Goal: Task Accomplishment & Management: Use online tool/utility

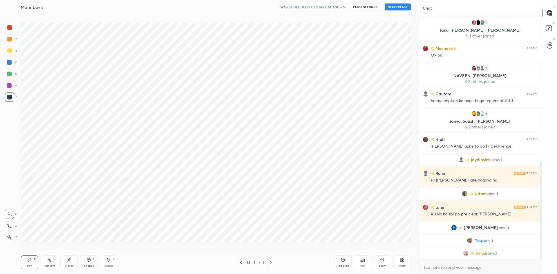
scroll to position [438, 0]
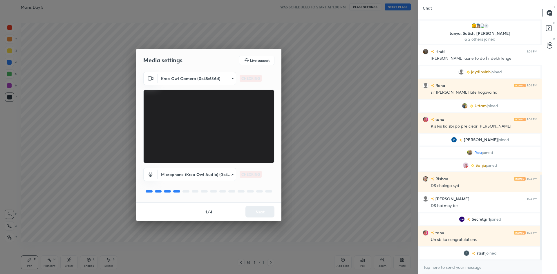
click at [268, 211] on div "1 / 4 Next" at bounding box center [208, 212] width 145 height 19
click at [268, 211] on button "Next" at bounding box center [260, 212] width 29 height 12
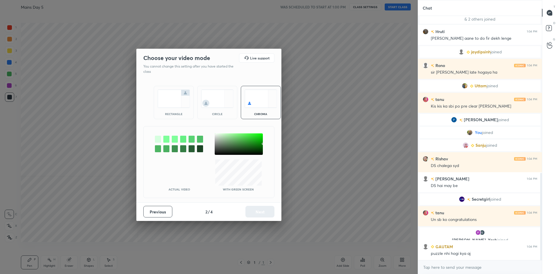
scroll to position [440, 0]
click at [161, 107] on img at bounding box center [174, 99] width 33 height 18
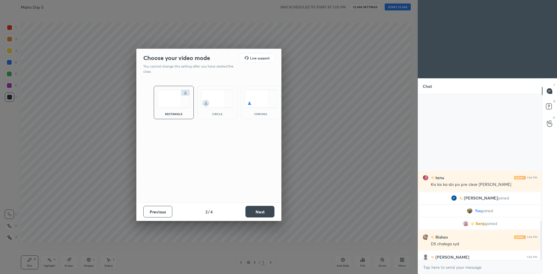
scroll to position [539, 0]
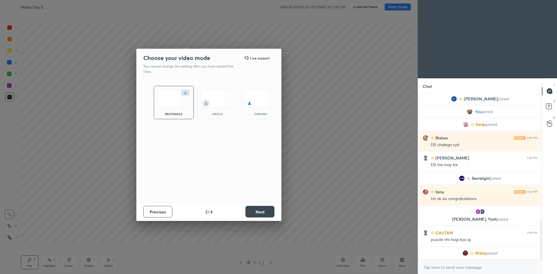
click at [258, 215] on button "Next" at bounding box center [260, 212] width 29 height 12
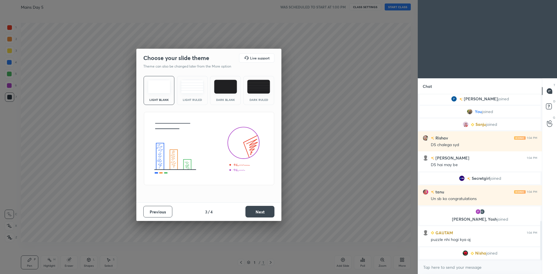
click at [258, 215] on button "Next" at bounding box center [260, 212] width 29 height 12
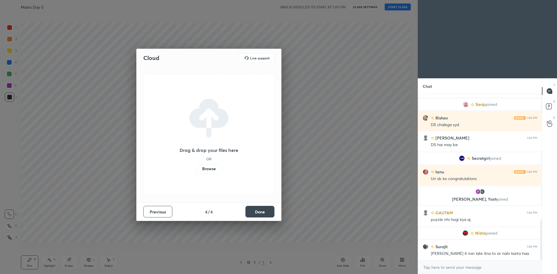
scroll to position [508, 0]
click at [258, 215] on button "Done" at bounding box center [260, 212] width 29 height 12
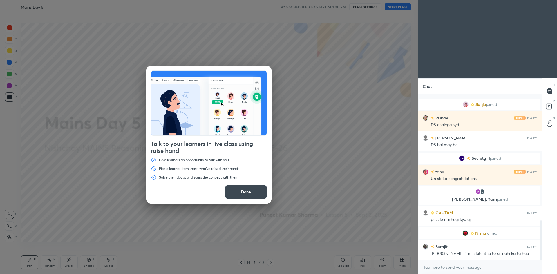
scroll to position [528, 0]
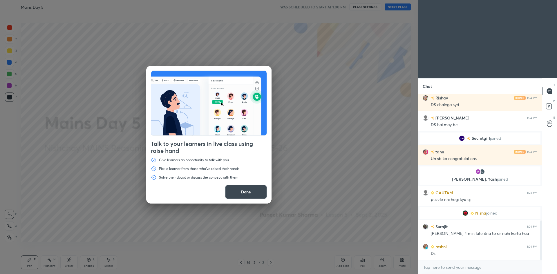
click at [251, 192] on button "Done" at bounding box center [246, 192] width 42 height 14
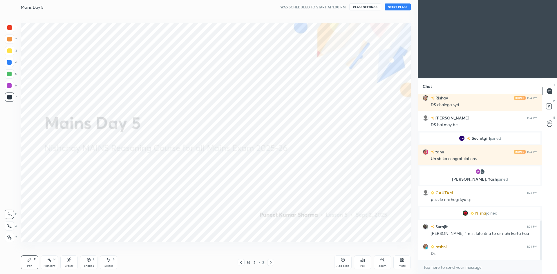
click at [403, 8] on button "START CLASS" at bounding box center [398, 6] width 26 height 7
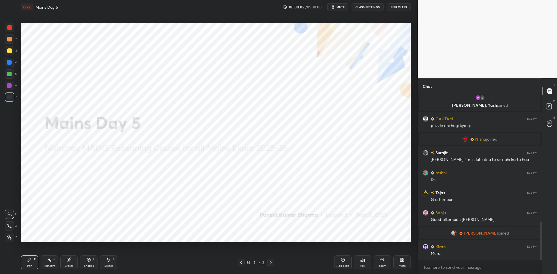
scroll to position [547, 0]
click at [12, 236] on div at bounding box center [9, 237] width 9 height 9
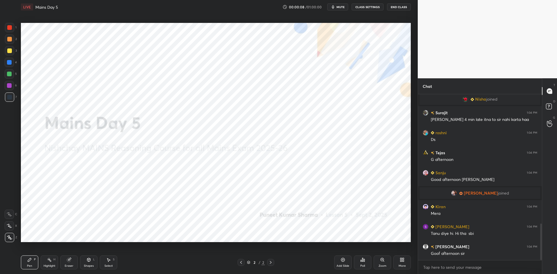
scroll to position [601, 0]
click at [10, 29] on div at bounding box center [9, 27] width 5 height 5
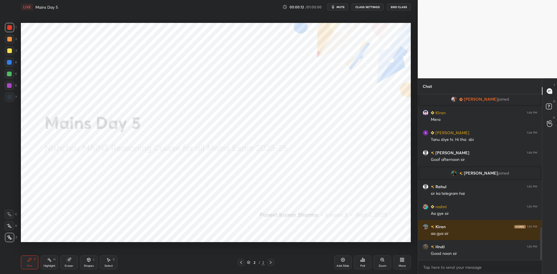
scroll to position [0, 0]
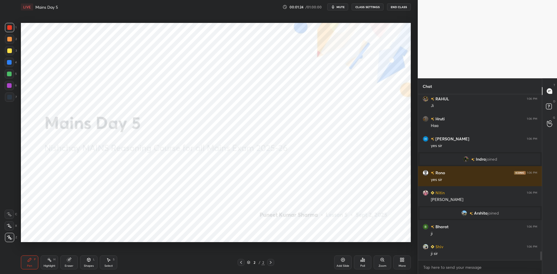
click at [340, 261] on div "Add Slide" at bounding box center [342, 263] width 17 height 14
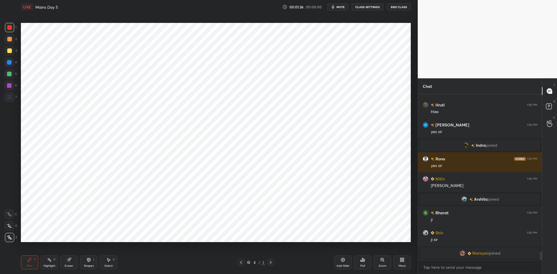
click at [406, 261] on div "More" at bounding box center [402, 263] width 17 height 14
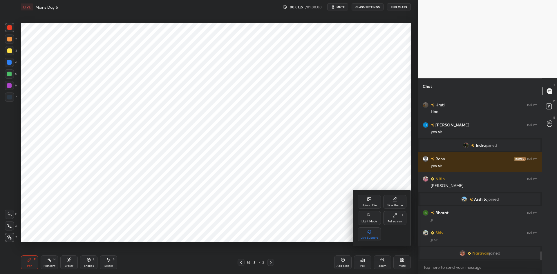
click at [360, 204] on div "Upload File" at bounding box center [369, 202] width 23 height 14
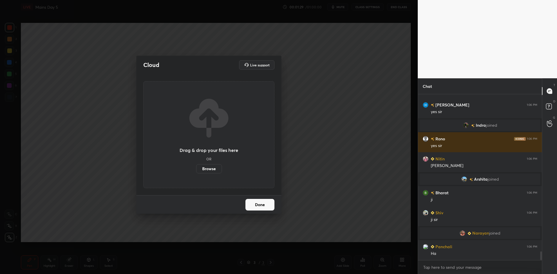
click at [214, 169] on label "Browse" at bounding box center [209, 168] width 26 height 9
click at [196, 169] on input "Browse" at bounding box center [196, 168] width 0 height 9
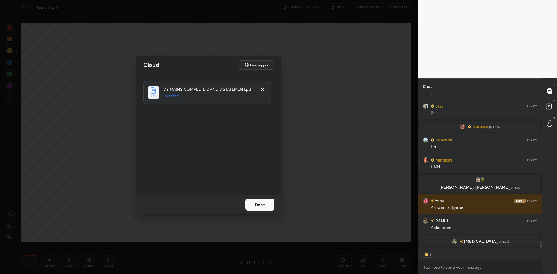
click at [259, 204] on button "Done" at bounding box center [260, 205] width 29 height 12
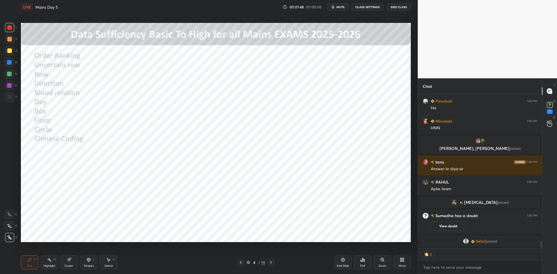
click at [250, 263] on icon at bounding box center [248, 263] width 3 height 1
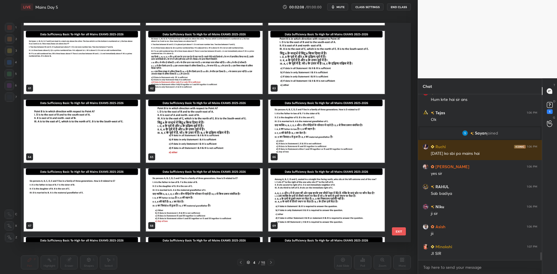
click at [401, 153] on div "58 59 60 61 62 63 64 65 66 67 68 69 70 71 72 73 74 75 EXIT" at bounding box center [216, 132] width 390 height 219
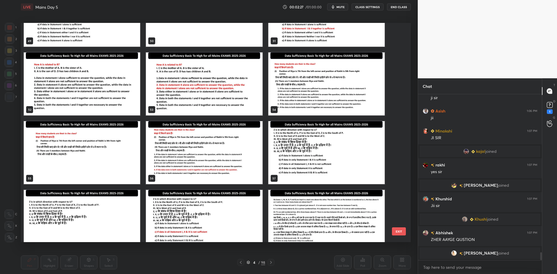
click at [335, 146] on img "grid" at bounding box center [327, 152] width 116 height 63
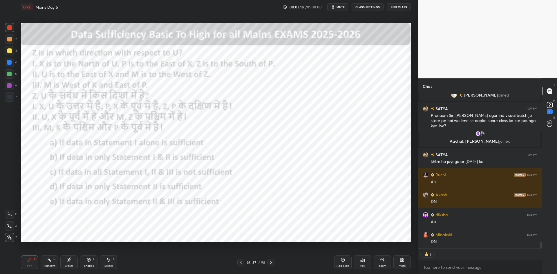
scroll to position [3549, 0]
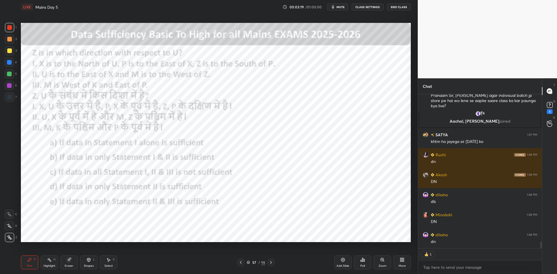
type textarea "x"
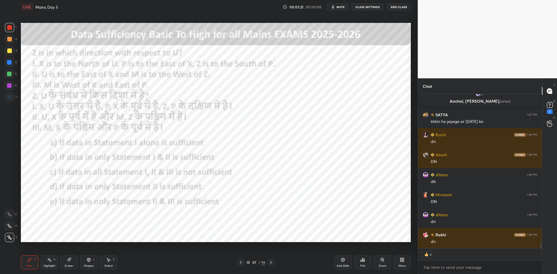
click at [373, 9] on button "CLASS SETTINGS" at bounding box center [368, 6] width 32 height 7
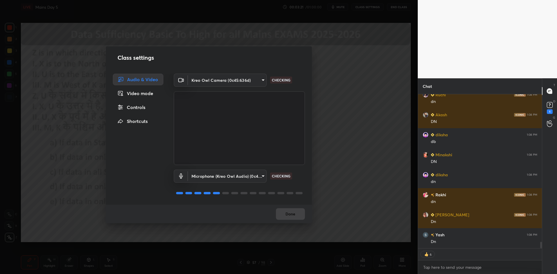
scroll to position [3624, 0]
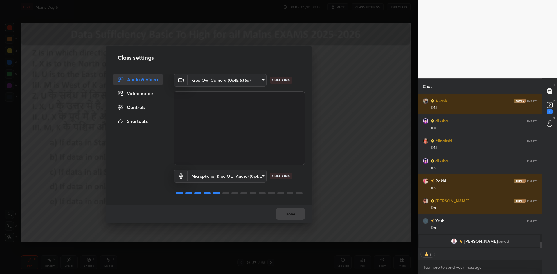
click at [139, 109] on div "Controls" at bounding box center [138, 108] width 51 height 12
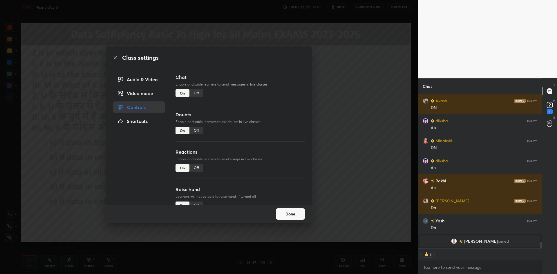
click at [197, 92] on div "Off" at bounding box center [197, 93] width 14 height 8
click at [376, 111] on div "Class settings Audio & Video Video mode Controls Shortcuts Chat Enable or disab…" at bounding box center [209, 137] width 418 height 274
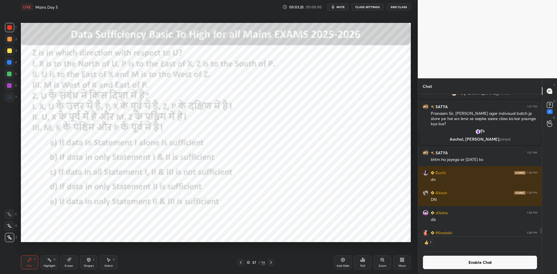
click at [361, 265] on div "Poll" at bounding box center [363, 266] width 5 height 3
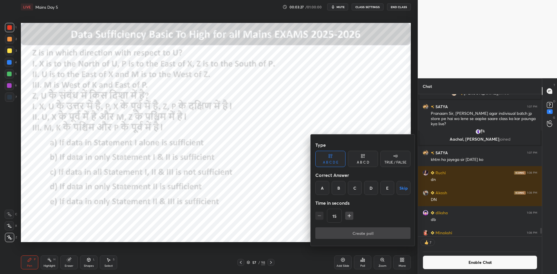
click at [408, 193] on button "Skip" at bounding box center [404, 188] width 14 height 14
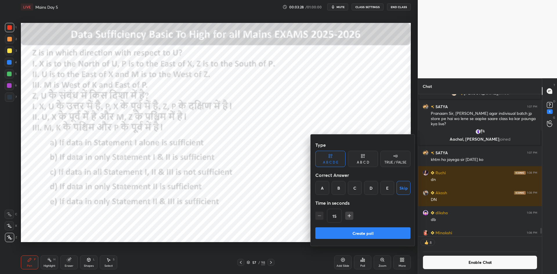
click at [392, 156] on div "TRUE / FALSE" at bounding box center [396, 159] width 30 height 16
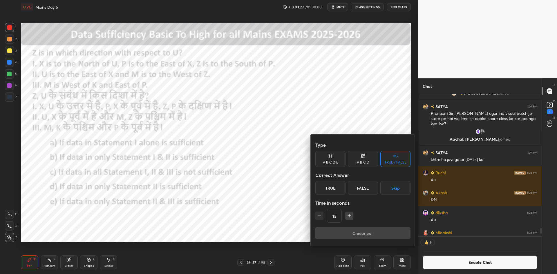
click at [394, 192] on button "Skip" at bounding box center [396, 188] width 30 height 14
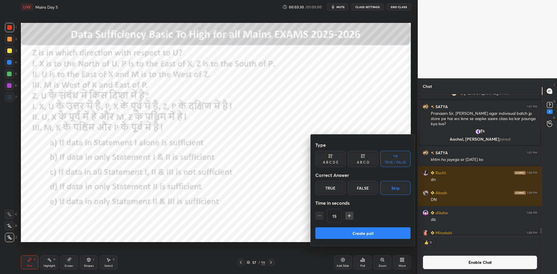
click at [374, 227] on div "Type A B C D E A B C D TRUE / FALSE Correct Answer True False Skip Time in seco…" at bounding box center [363, 183] width 95 height 88
click at [372, 231] on button "Create poll" at bounding box center [363, 234] width 95 height 12
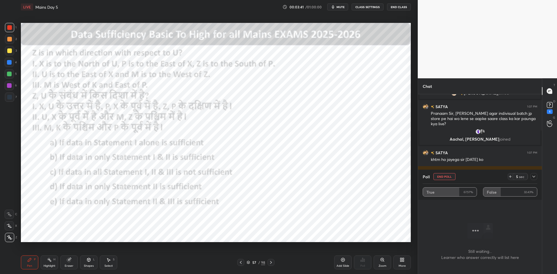
scroll to position [3622, 0]
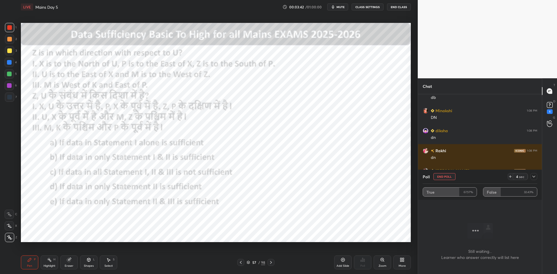
click at [444, 177] on button "End Poll" at bounding box center [445, 176] width 22 height 7
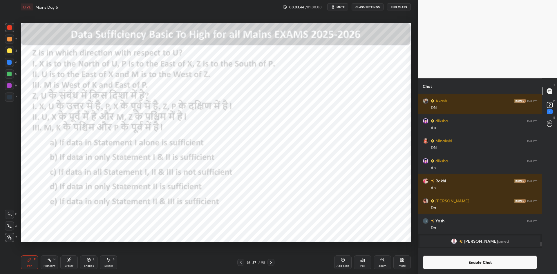
scroll to position [141, 122]
click at [365, 262] on div "Poll" at bounding box center [362, 263] width 17 height 14
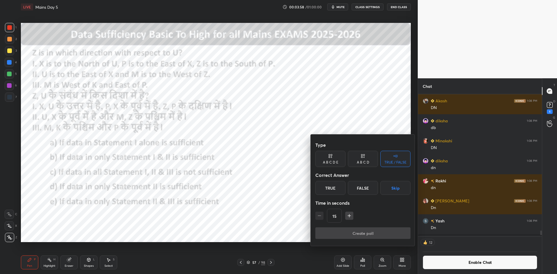
drag, startPoint x: 325, startPoint y: 160, endPoint x: 363, endPoint y: 172, distance: 40.3
click at [325, 160] on div "A B C D E" at bounding box center [331, 159] width 30 height 16
click at [409, 190] on button "Skip" at bounding box center [404, 188] width 14 height 14
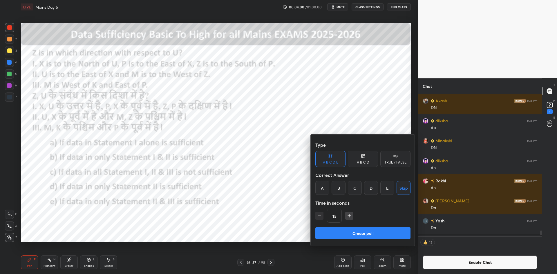
click at [363, 240] on div "Create poll" at bounding box center [363, 235] width 95 height 14
click at [363, 234] on button "Create poll" at bounding box center [363, 234] width 95 height 12
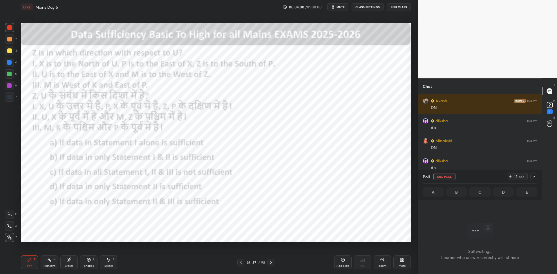
scroll to position [110, 122]
click at [534, 176] on icon at bounding box center [534, 176] width 5 height 5
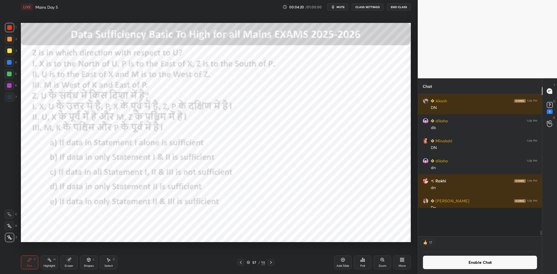
scroll to position [119, 122]
click at [464, 262] on button "Enable Chat" at bounding box center [480, 263] width 115 height 14
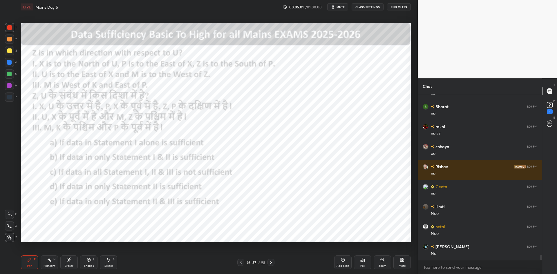
click at [13, 99] on div at bounding box center [9, 97] width 9 height 9
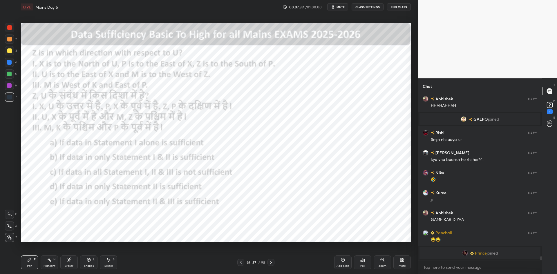
scroll to position [7157, 0]
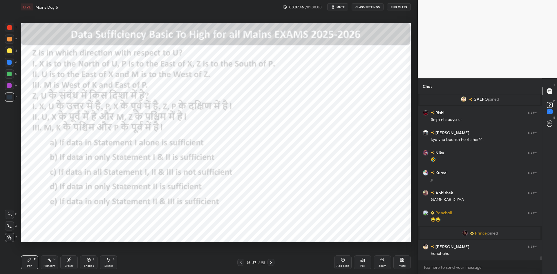
click at [345, 264] on div "Add Slide" at bounding box center [342, 263] width 17 height 14
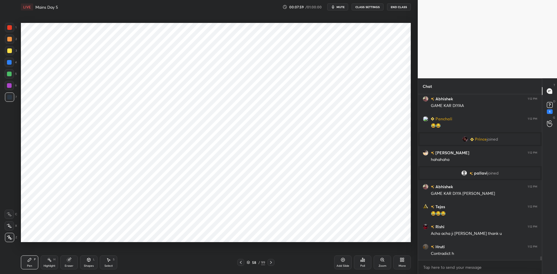
scroll to position [7260, 0]
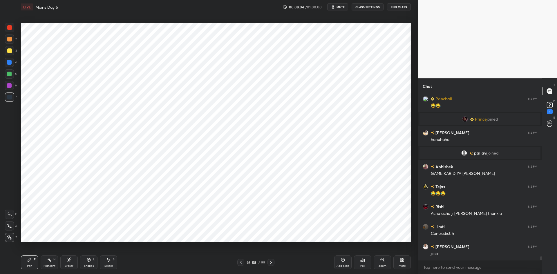
click at [272, 262] on icon at bounding box center [271, 262] width 5 height 5
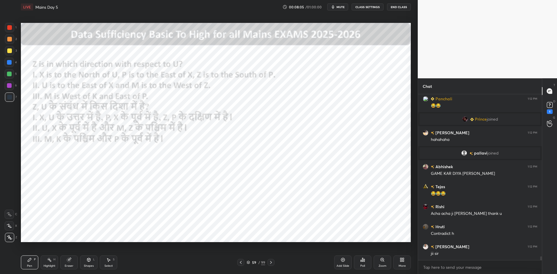
click at [274, 262] on div at bounding box center [271, 262] width 7 height 7
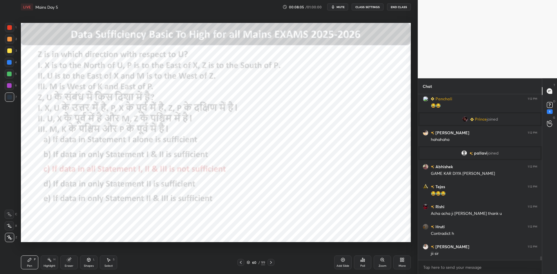
scroll to position [7291, 0]
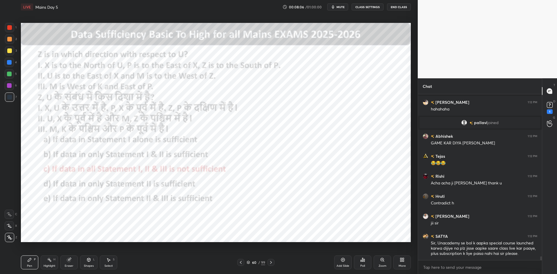
click at [275, 263] on div "60 / 99" at bounding box center [256, 262] width 157 height 7
click at [273, 263] on icon at bounding box center [271, 262] width 5 height 5
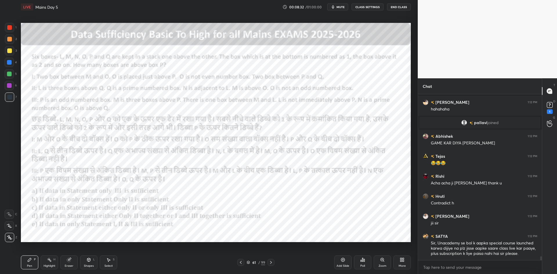
scroll to position [7311, 0]
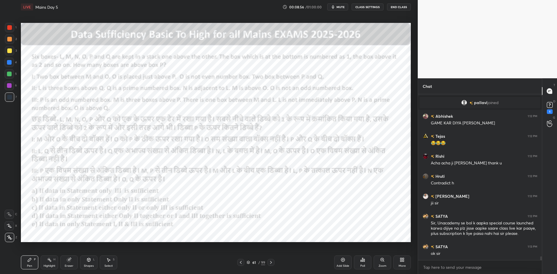
click at [363, 10] on button "CLASS SETTINGS" at bounding box center [368, 6] width 32 height 7
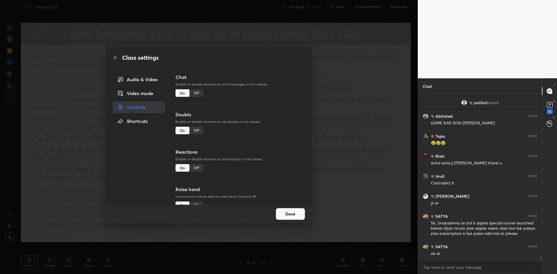
click at [385, 114] on div "Class settings Audio & Video Video mode Controls Shortcuts Chat Enable or disab…" at bounding box center [209, 137] width 418 height 274
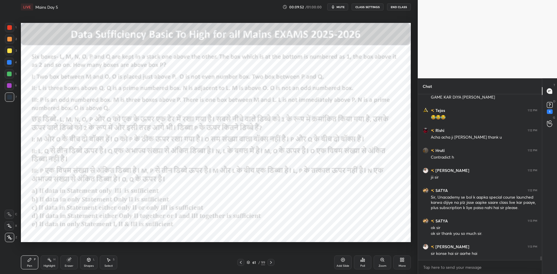
scroll to position [7356, 0]
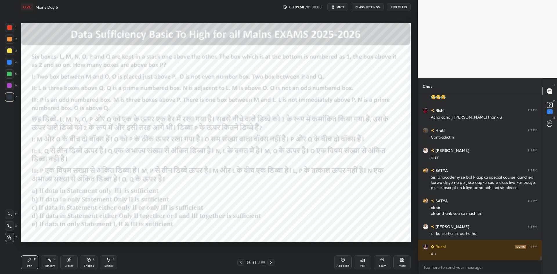
click at [12, 28] on div at bounding box center [9, 27] width 5 height 5
click at [364, 263] on div "Poll" at bounding box center [362, 263] width 17 height 14
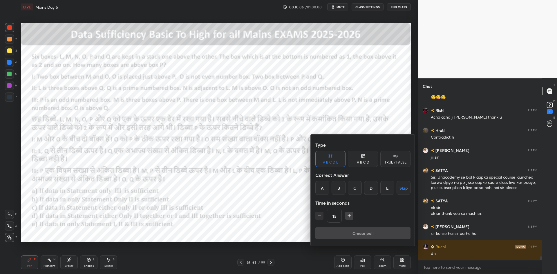
scroll to position [7376, 0]
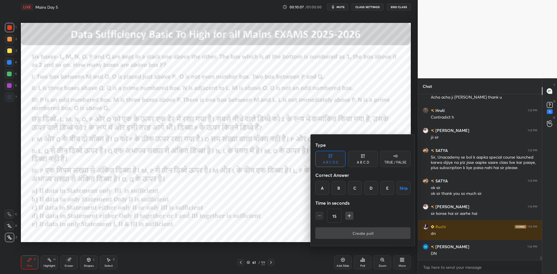
click at [400, 164] on div "TRUE / FALSE" at bounding box center [396, 162] width 22 height 3
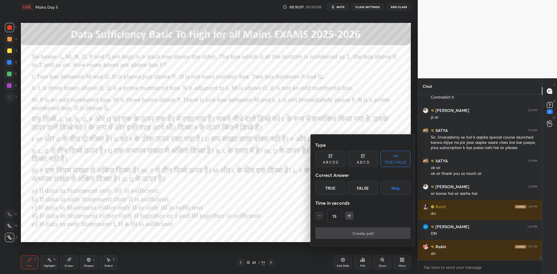
click at [401, 189] on button "Skip" at bounding box center [396, 188] width 30 height 14
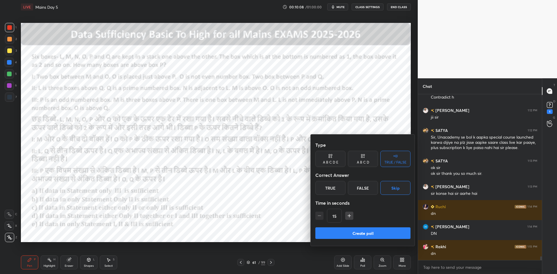
click at [370, 235] on button "Create poll" at bounding box center [363, 234] width 95 height 12
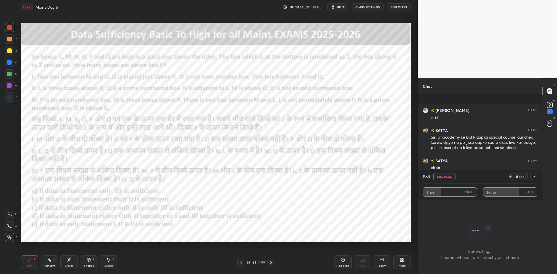
scroll to position [7440, 0]
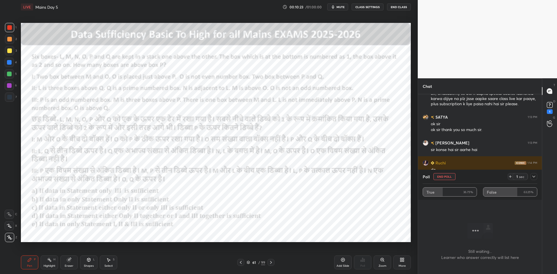
click at [446, 178] on button "End Poll" at bounding box center [445, 176] width 22 height 7
type textarea "x"
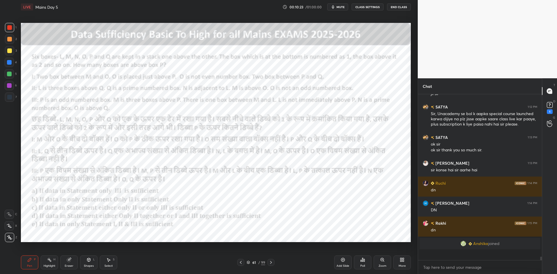
scroll to position [2, 2]
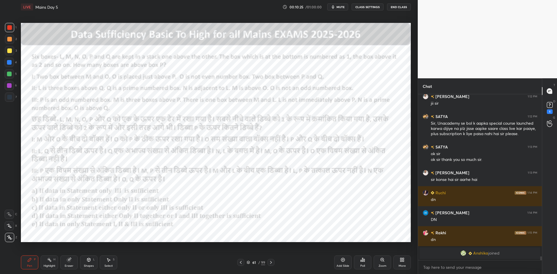
click at [364, 5] on button "CLASS SETTINGS" at bounding box center [368, 6] width 32 height 7
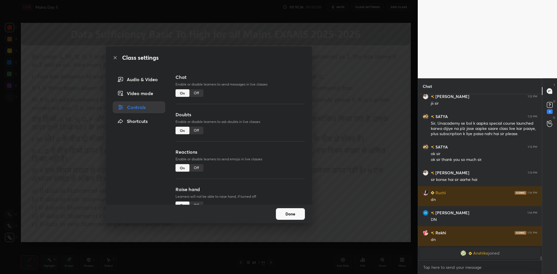
click at [201, 90] on div "Off" at bounding box center [197, 93] width 14 height 8
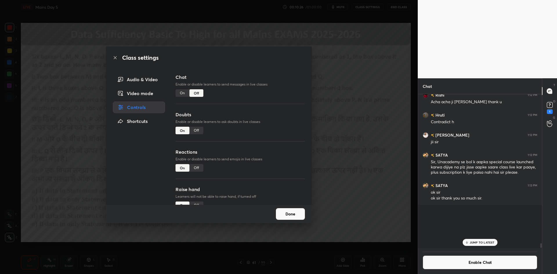
scroll to position [152, 122]
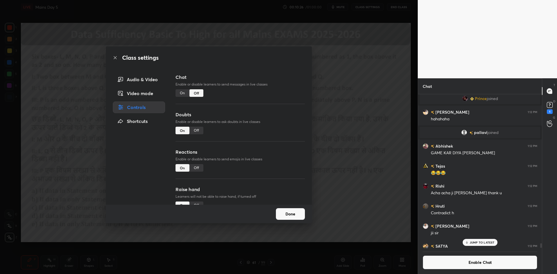
click at [383, 97] on div "Class settings Audio & Video Video mode Controls Shortcuts Chat Enable or disab…" at bounding box center [209, 137] width 418 height 274
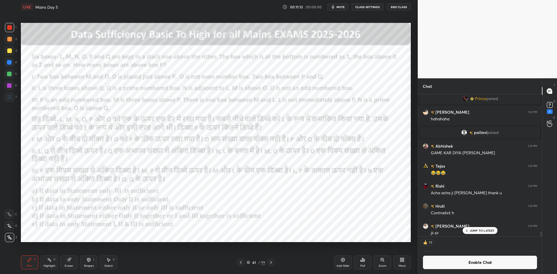
scroll to position [141, 122]
click at [366, 262] on div "Poll" at bounding box center [362, 263] width 17 height 14
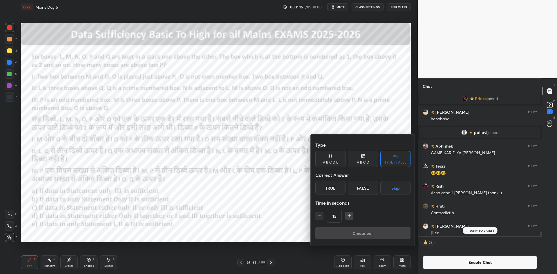
click at [333, 160] on div "A B C D E" at bounding box center [331, 159] width 30 height 16
click at [399, 190] on button "Skip" at bounding box center [404, 188] width 14 height 14
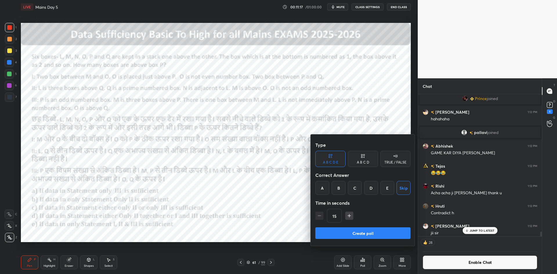
click at [382, 227] on div "Type A B C D E A B C D TRUE / FALSE Correct Answer A B C D E Skip Time in secon…" at bounding box center [363, 183] width 95 height 88
click at [382, 237] on button "Create poll" at bounding box center [363, 234] width 95 height 12
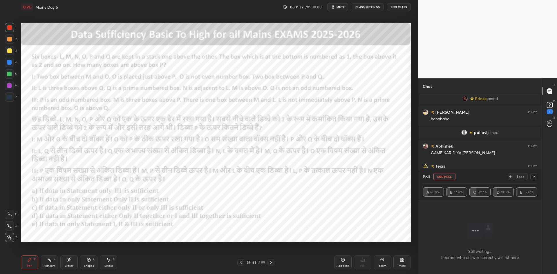
scroll to position [2, 2]
click at [535, 175] on icon at bounding box center [534, 176] width 5 height 5
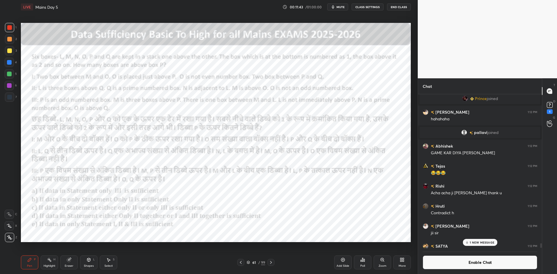
click at [462, 263] on button "Enable Chat" at bounding box center [480, 263] width 115 height 14
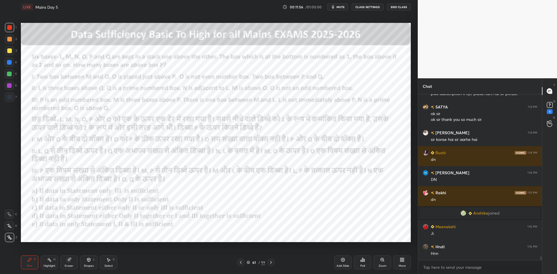
scroll to position [7426, 0]
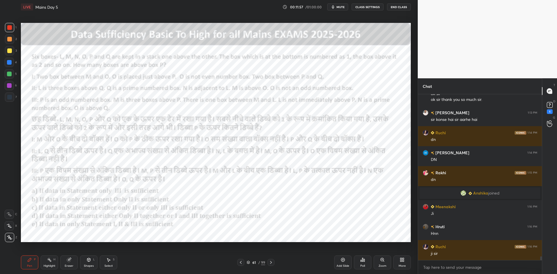
click at [272, 262] on icon at bounding box center [271, 262] width 5 height 5
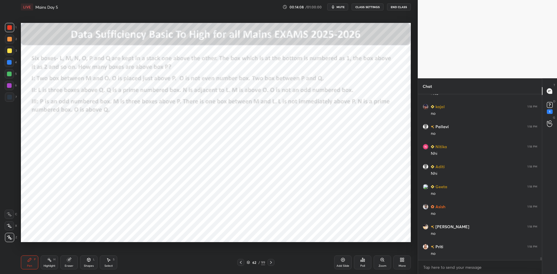
scroll to position [8967, 0]
click at [8, 99] on div at bounding box center [9, 97] width 5 height 5
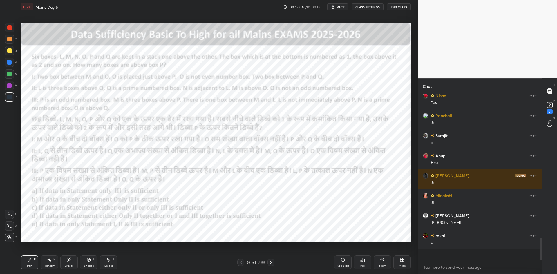
scroll to position [993, 0]
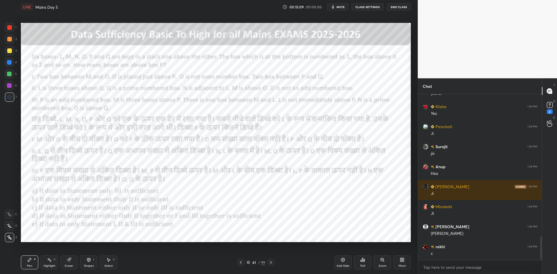
click at [273, 264] on icon at bounding box center [271, 262] width 5 height 5
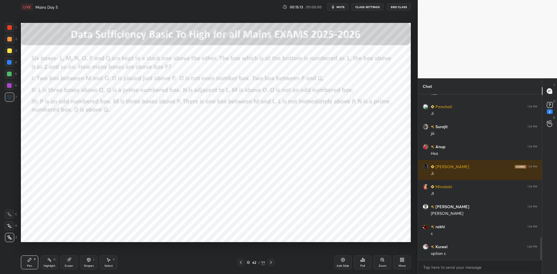
scroll to position [1033, 0]
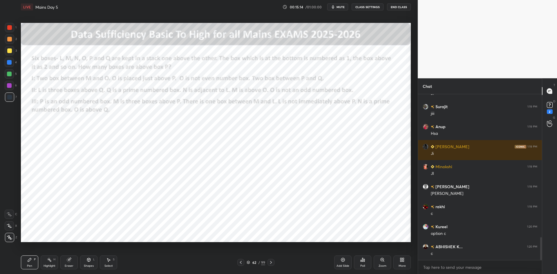
click at [8, 86] on div at bounding box center [9, 85] width 5 height 5
click at [12, 65] on div at bounding box center [9, 62] width 9 height 9
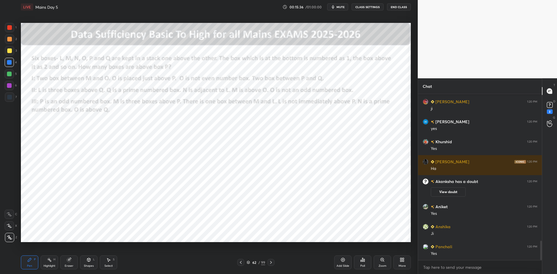
scroll to position [1242, 0]
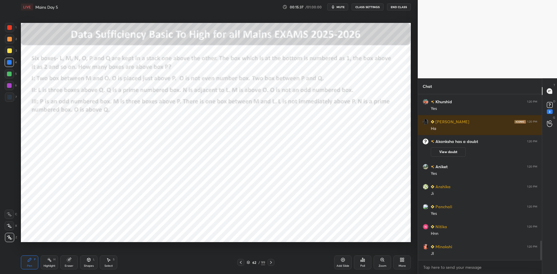
click at [241, 262] on icon at bounding box center [241, 262] width 5 height 5
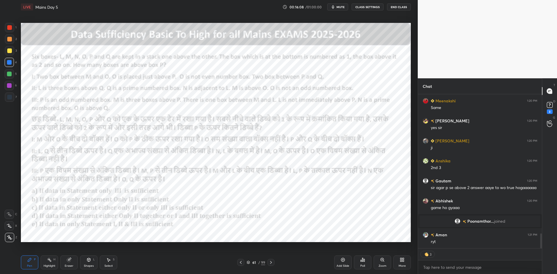
scroll to position [1465, 0]
click at [273, 263] on icon at bounding box center [271, 262] width 5 height 5
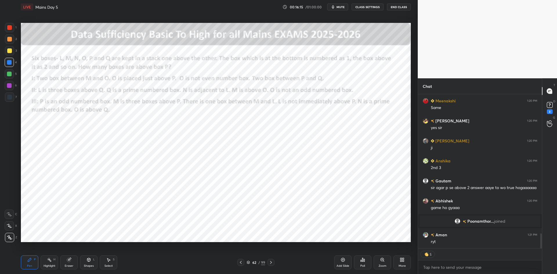
scroll to position [1485, 0]
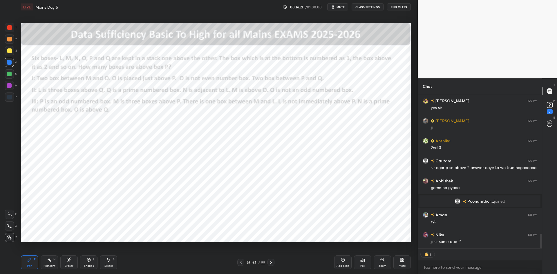
click at [343, 260] on icon at bounding box center [343, 260] width 5 height 5
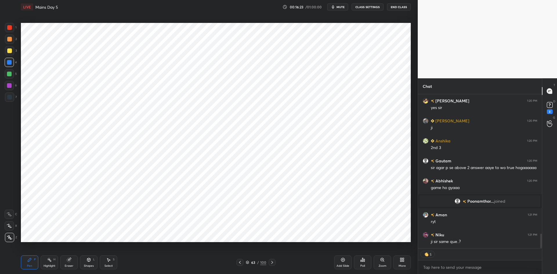
type textarea "x"
click at [370, 6] on button "CLASS SETTINGS" at bounding box center [368, 6] width 32 height 7
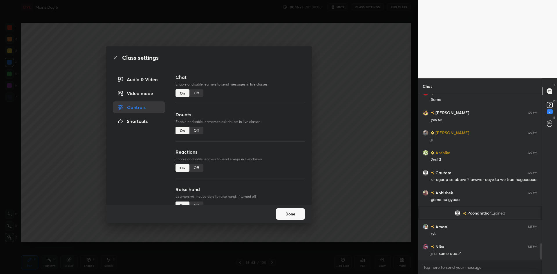
scroll to position [1473, 0]
click at [195, 93] on div "Off" at bounding box center [197, 93] width 14 height 8
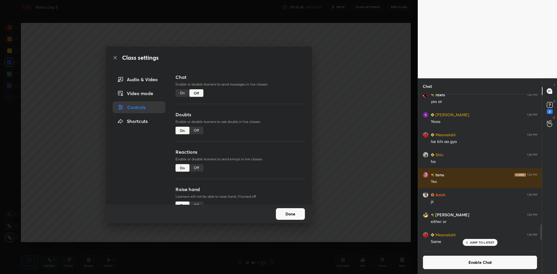
click at [350, 106] on div "Class settings Audio & Video Video mode Controls Shortcuts Chat Enable or disab…" at bounding box center [209, 137] width 418 height 274
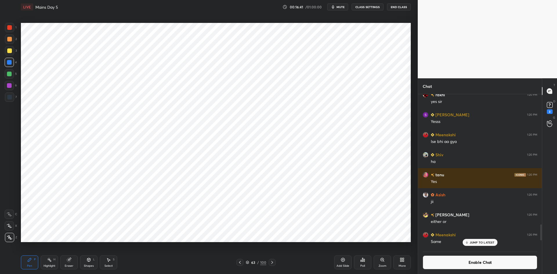
click at [12, 96] on div at bounding box center [9, 97] width 9 height 9
click at [443, 264] on button "Enable Chat" at bounding box center [480, 263] width 115 height 14
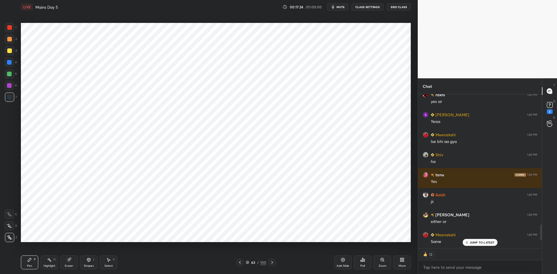
scroll to position [152, 122]
click at [474, 242] on p "JUMP TO LATEST" at bounding box center [482, 242] width 25 height 3
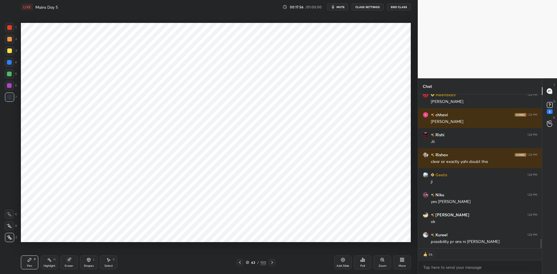
scroll to position [2379, 0]
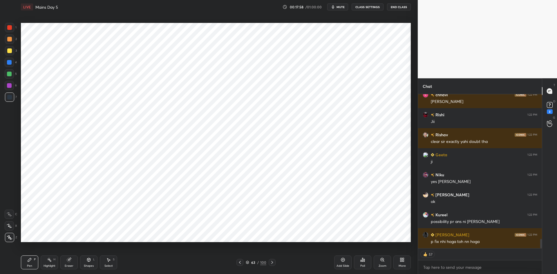
click at [273, 262] on icon at bounding box center [272, 262] width 5 height 5
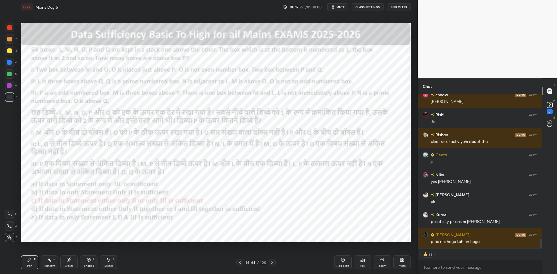
click at [273, 260] on div at bounding box center [272, 262] width 7 height 7
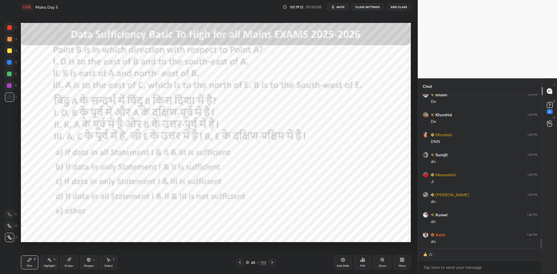
scroll to position [2357, 0]
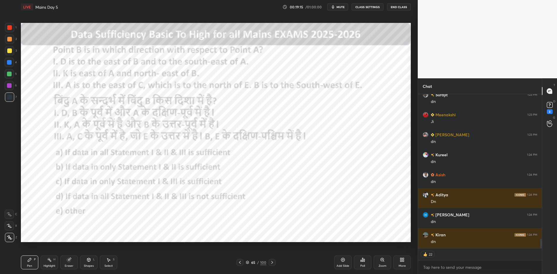
click at [366, 263] on div "Poll" at bounding box center [362, 263] width 17 height 14
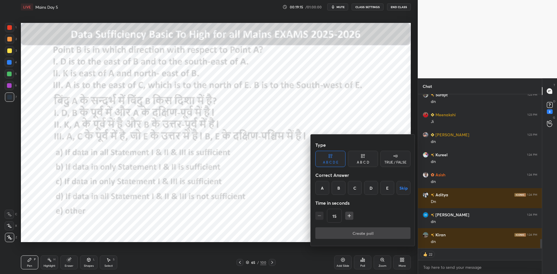
scroll to position [2417, 0]
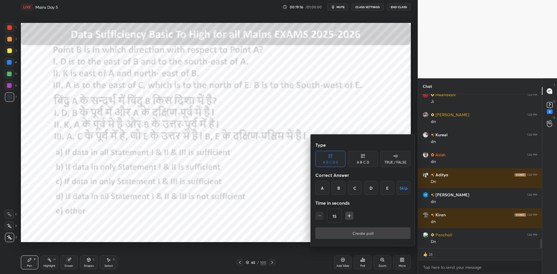
click at [399, 161] on div "TRUE / FALSE" at bounding box center [396, 162] width 22 height 3
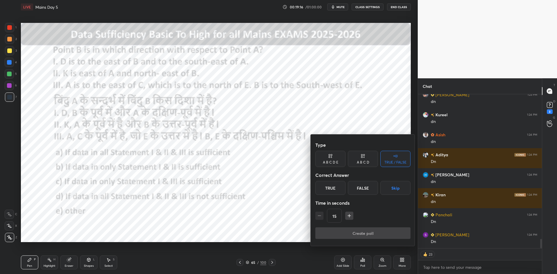
click at [401, 187] on button "Skip" at bounding box center [396, 188] width 30 height 14
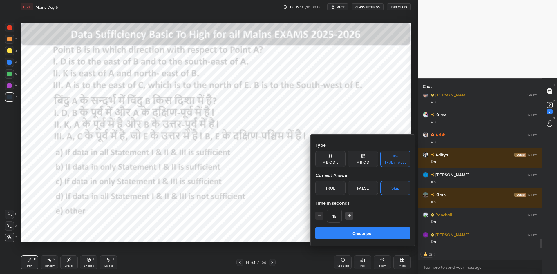
click at [399, 234] on button "Create poll" at bounding box center [363, 234] width 95 height 12
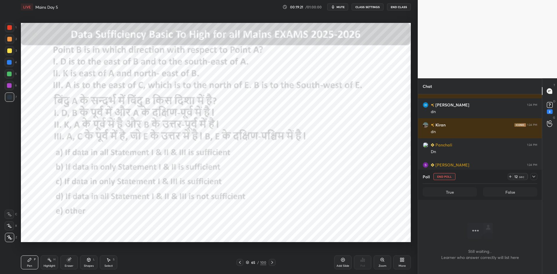
scroll to position [2527, 0]
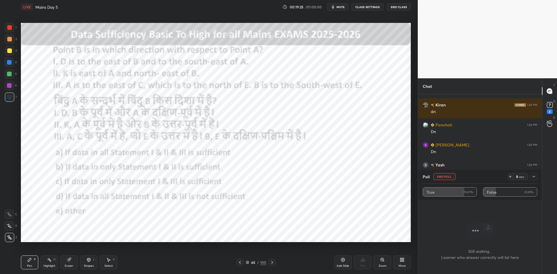
click at [452, 177] on button "End Poll" at bounding box center [445, 176] width 22 height 7
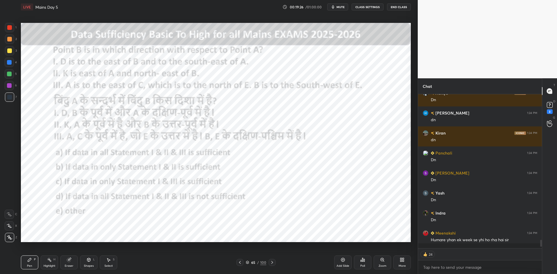
scroll to position [2, 2]
click at [359, 264] on div "Poll" at bounding box center [362, 263] width 17 height 14
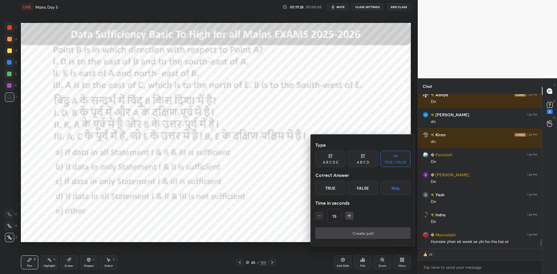
click at [329, 162] on div "A B C D E" at bounding box center [330, 162] width 15 height 3
click at [406, 187] on button "Skip" at bounding box center [404, 188] width 14 height 14
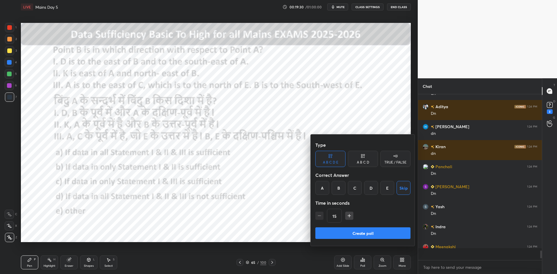
click at [378, 236] on button "Create poll" at bounding box center [363, 234] width 95 height 12
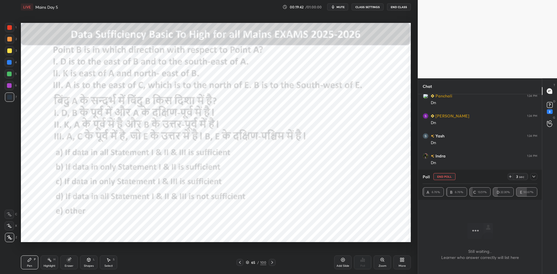
click at [10, 63] on div at bounding box center [9, 62] width 5 height 5
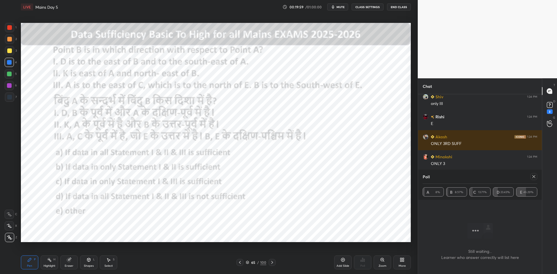
click at [536, 177] on icon at bounding box center [534, 176] width 5 height 5
type textarea "x"
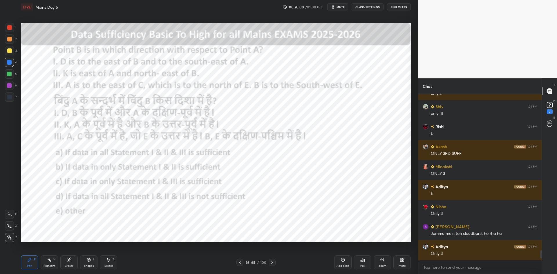
click at [272, 261] on icon at bounding box center [272, 262] width 5 height 5
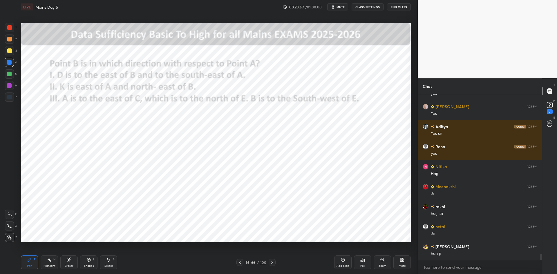
click at [10, 95] on div at bounding box center [9, 97] width 5 height 5
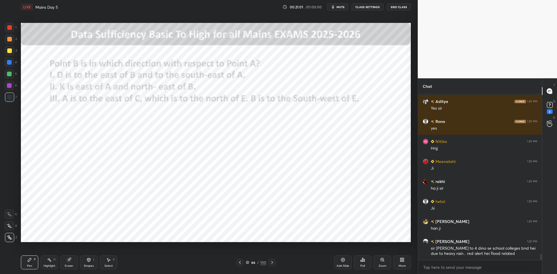
click at [239, 262] on icon at bounding box center [240, 262] width 5 height 5
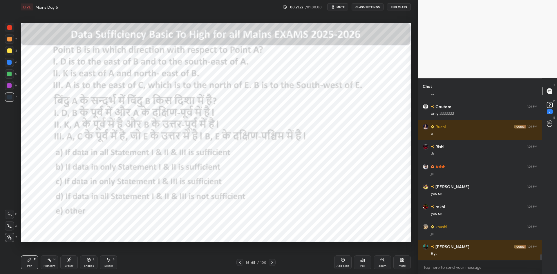
click at [342, 260] on icon at bounding box center [343, 260] width 5 height 5
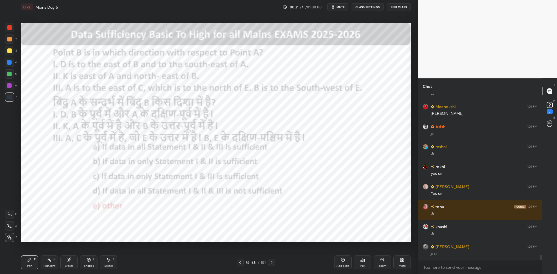
scroll to position [5031, 0]
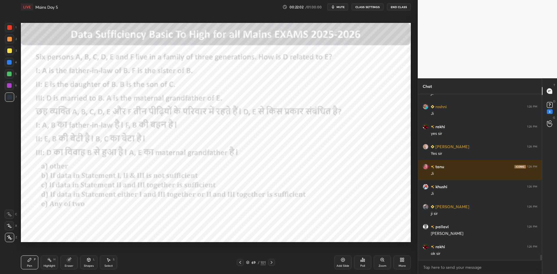
click at [359, 8] on button "CLASS SETTINGS" at bounding box center [368, 6] width 32 height 7
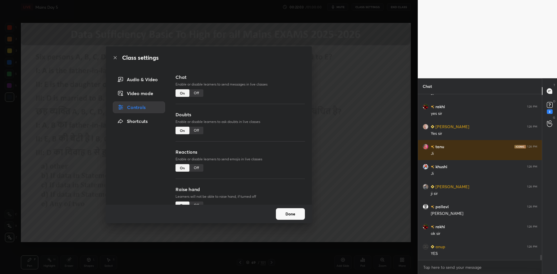
click at [196, 95] on div "Off" at bounding box center [197, 93] width 14 height 8
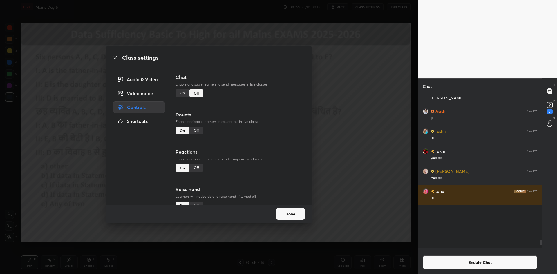
scroll to position [152, 122]
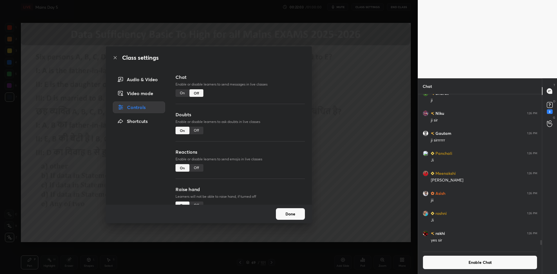
click at [350, 93] on div "Class settings Audio & Video Video mode Controls Shortcuts Chat Enable or disab…" at bounding box center [209, 137] width 418 height 274
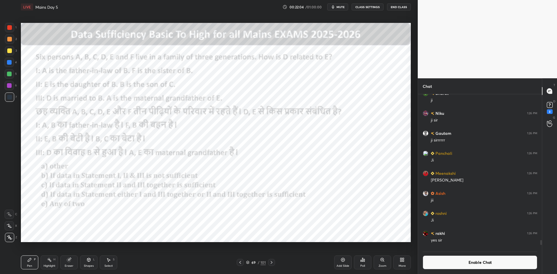
click at [343, 8] on span "mute" at bounding box center [341, 7] width 8 height 4
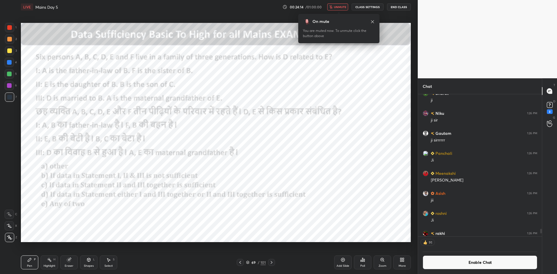
click at [344, 10] on button "unmute" at bounding box center [337, 6] width 21 height 7
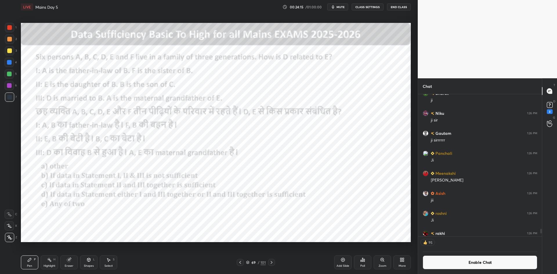
click at [358, 259] on div "Poll" at bounding box center [362, 263] width 17 height 14
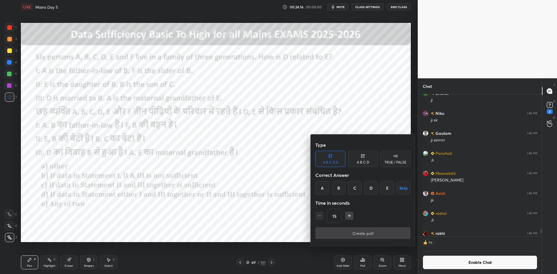
click at [401, 186] on button "Skip" at bounding box center [404, 188] width 14 height 14
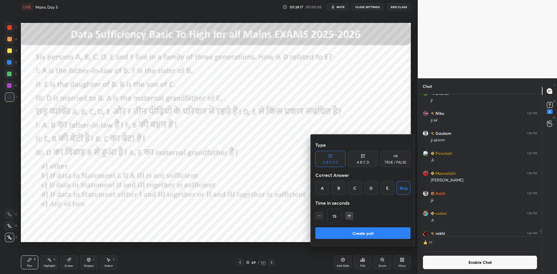
click at [388, 230] on button "Create poll" at bounding box center [363, 234] width 95 height 12
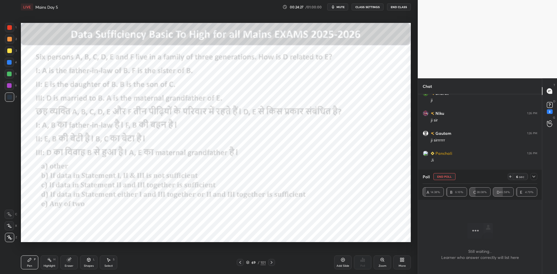
scroll to position [4412, 0]
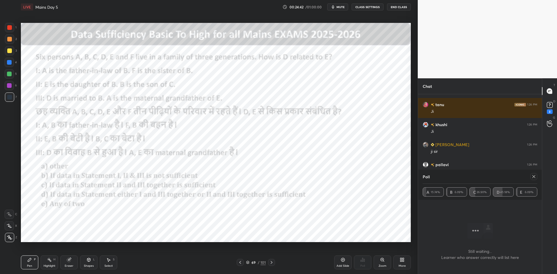
click at [273, 261] on icon at bounding box center [271, 262] width 5 height 5
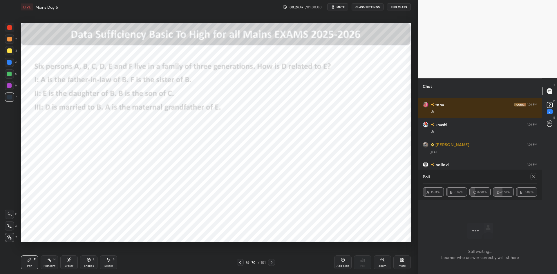
click at [532, 178] on icon at bounding box center [534, 176] width 5 height 5
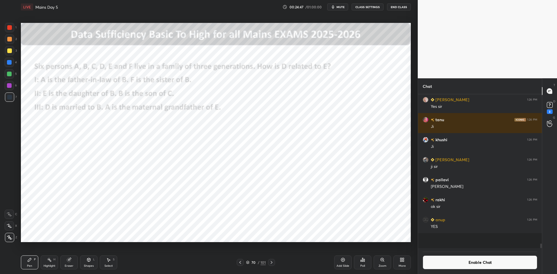
scroll to position [2, 2]
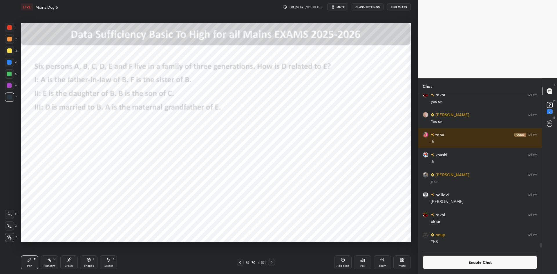
click at [453, 264] on button "Enable Chat" at bounding box center [480, 263] width 115 height 14
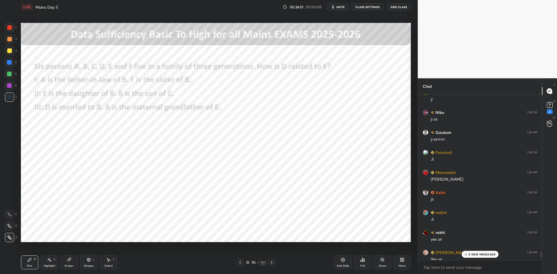
click at [471, 255] on p "6 NEW MESSAGES" at bounding box center [482, 254] width 27 height 3
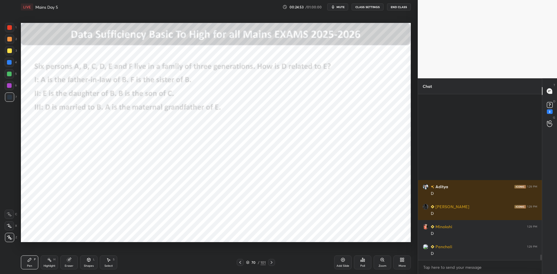
scroll to position [4710, 0]
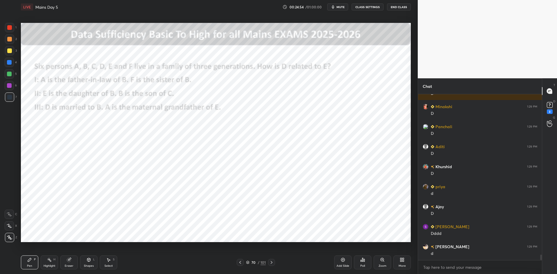
click at [13, 28] on div at bounding box center [9, 27] width 9 height 9
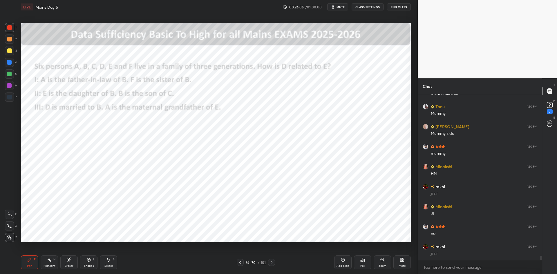
scroll to position [6166, 0]
click at [10, 99] on div at bounding box center [9, 97] width 5 height 5
click at [243, 262] on div at bounding box center [240, 262] width 7 height 7
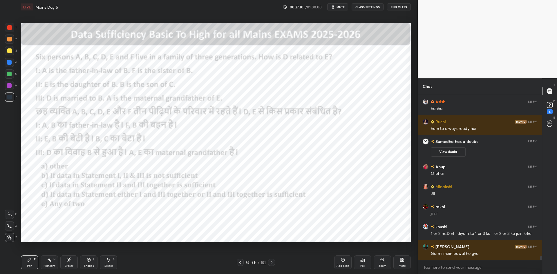
scroll to position [6827, 0]
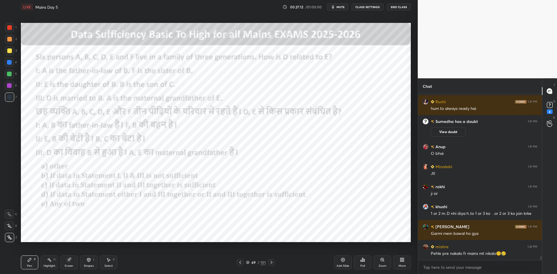
click at [364, 7] on button "CLASS SETTINGS" at bounding box center [368, 6] width 32 height 7
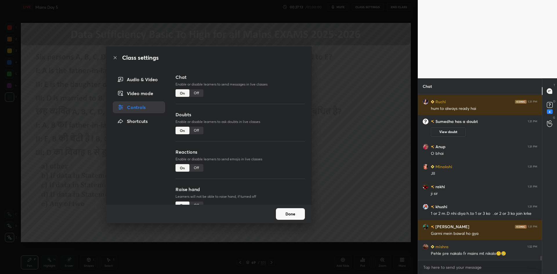
click at [196, 91] on div "Off" at bounding box center [197, 93] width 14 height 8
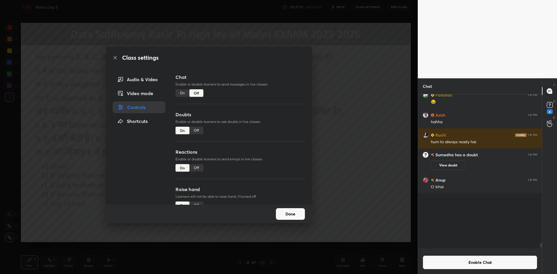
scroll to position [152, 122]
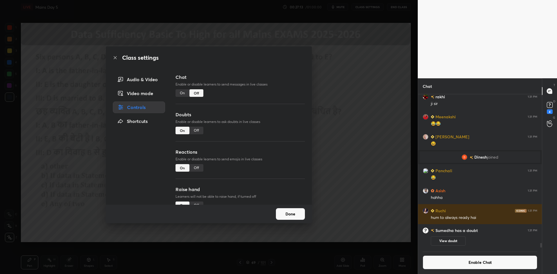
click at [350, 144] on div "Class settings Audio & Video Video mode Controls Shortcuts Chat Enable or disab…" at bounding box center [209, 137] width 418 height 274
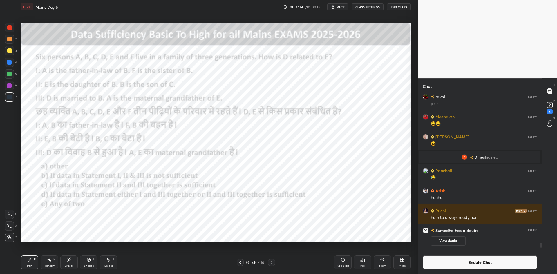
click at [343, 260] on icon at bounding box center [343, 260] width 5 height 5
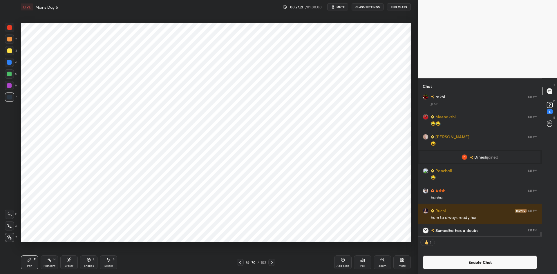
scroll to position [141, 122]
click at [444, 266] on button "Enable Chat" at bounding box center [480, 263] width 115 height 14
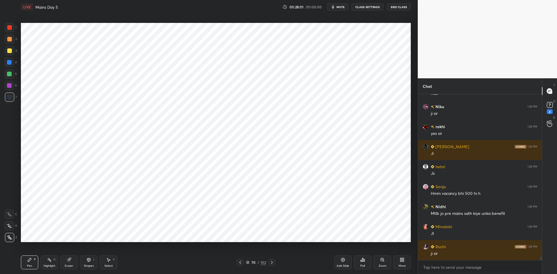
scroll to position [7077, 0]
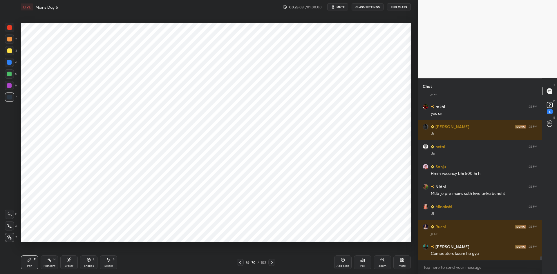
click at [241, 262] on icon at bounding box center [240, 262] width 5 height 5
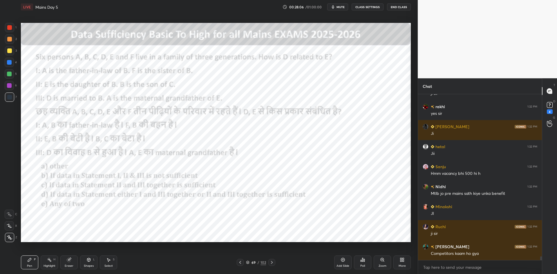
click at [273, 261] on icon at bounding box center [272, 262] width 5 height 5
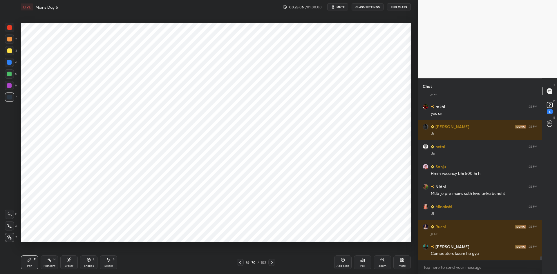
click at [273, 261] on icon at bounding box center [272, 262] width 5 height 5
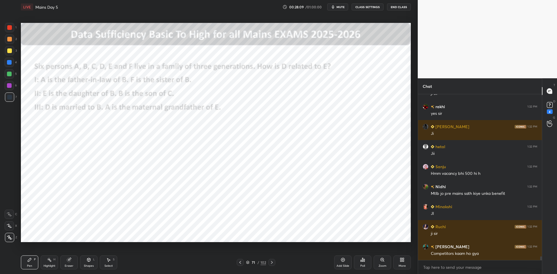
click at [10, 28] on div at bounding box center [9, 27] width 5 height 5
click at [11, 62] on div at bounding box center [9, 62] width 5 height 5
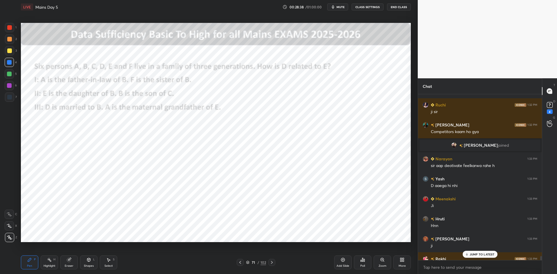
scroll to position [7132, 0]
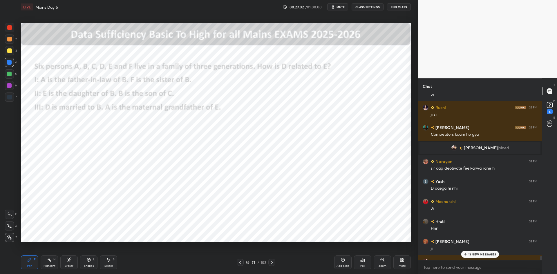
click at [480, 254] on p "13 NEW MESSAGES" at bounding box center [483, 254] width 28 height 3
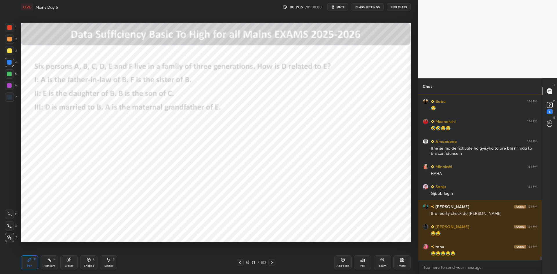
scroll to position [7963, 0]
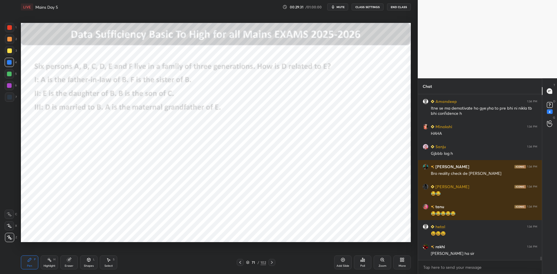
click at [338, 264] on div "Add Slide" at bounding box center [342, 263] width 17 height 14
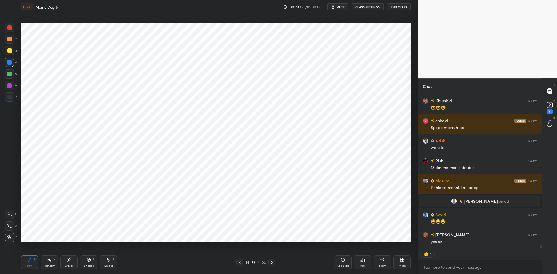
scroll to position [7993, 0]
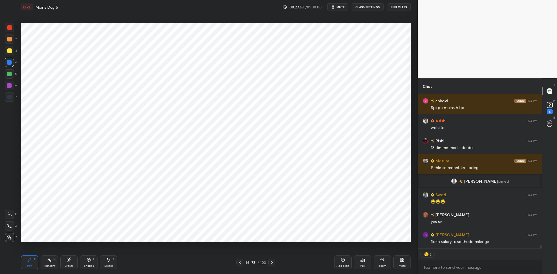
type textarea "x"
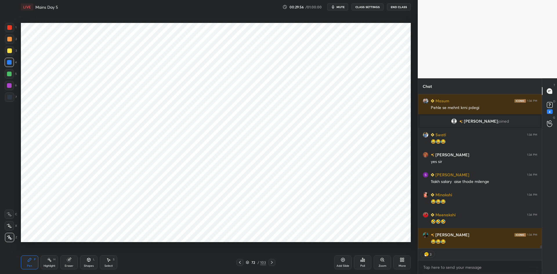
click at [241, 263] on icon at bounding box center [240, 262] width 5 height 5
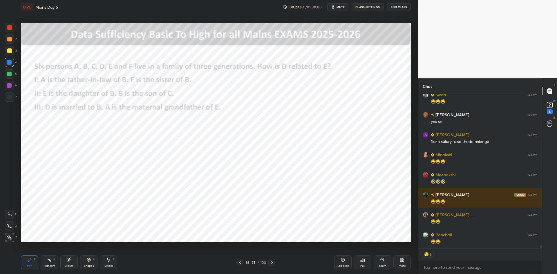
click at [368, 8] on button "CLASS SETTINGS" at bounding box center [368, 6] width 32 height 7
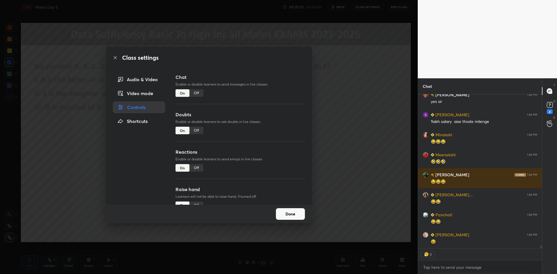
click at [200, 92] on div "Off" at bounding box center [197, 93] width 14 height 8
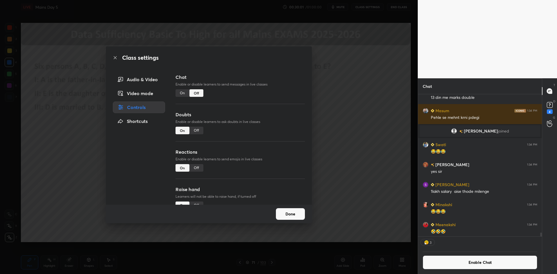
click at [369, 140] on div "Class settings Audio & Video Video mode Controls Shortcuts Chat Enable or disab…" at bounding box center [209, 137] width 418 height 274
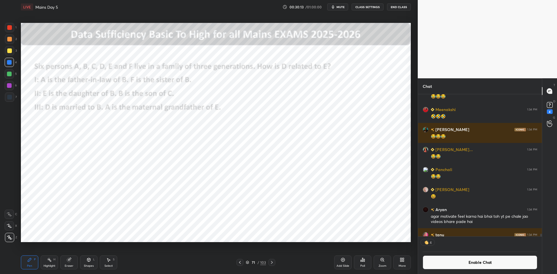
click at [444, 259] on button "Enable Chat" at bounding box center [480, 263] width 115 height 14
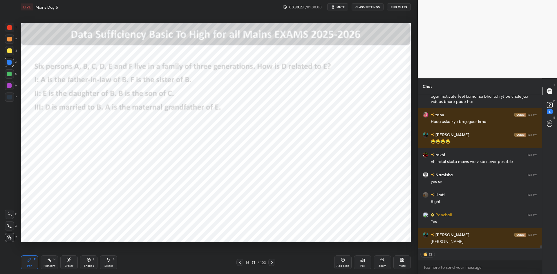
click at [11, 98] on div at bounding box center [9, 97] width 5 height 5
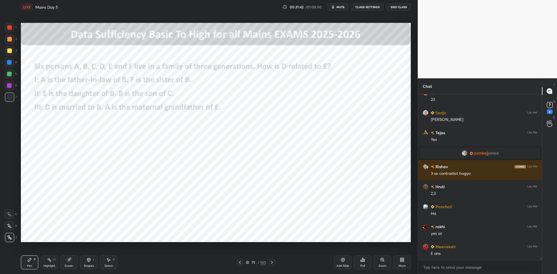
scroll to position [9037, 0]
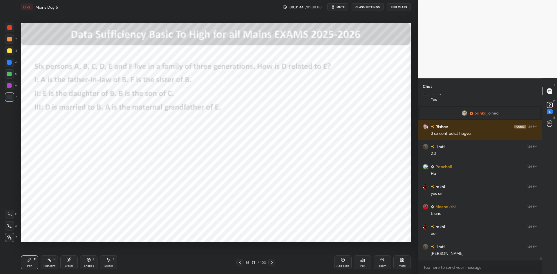
click at [239, 260] on div at bounding box center [240, 262] width 7 height 7
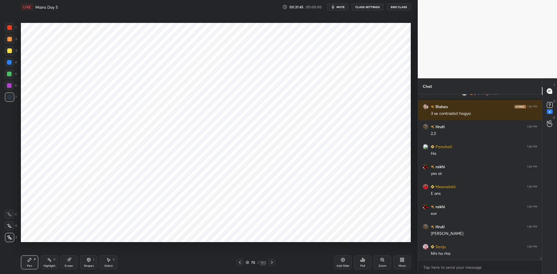
click at [240, 260] on icon at bounding box center [240, 262] width 5 height 5
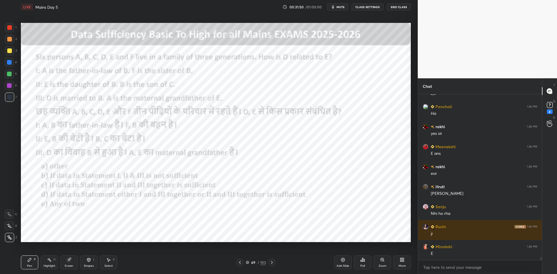
scroll to position [9137, 0]
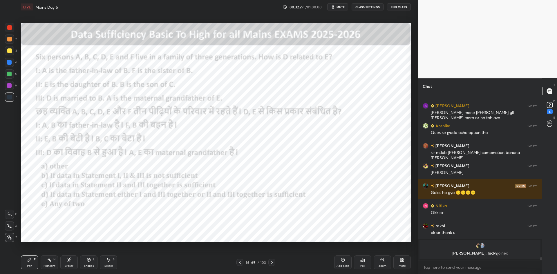
click at [273, 262] on icon at bounding box center [272, 262] width 5 height 5
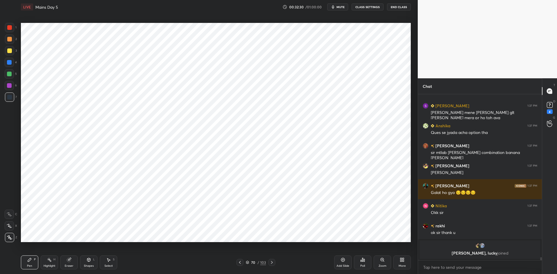
click at [273, 261] on icon at bounding box center [272, 262] width 5 height 5
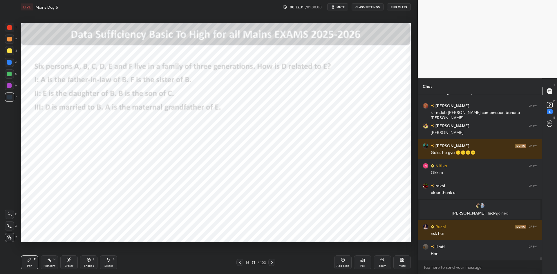
click at [273, 262] on icon at bounding box center [272, 262] width 5 height 5
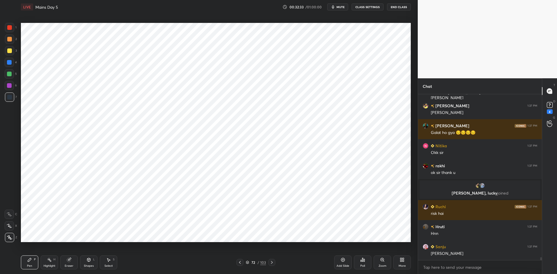
click at [273, 262] on icon at bounding box center [272, 262] width 5 height 5
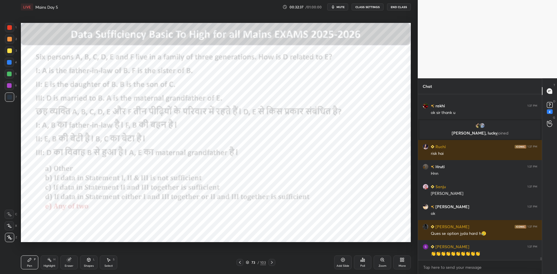
click at [341, 263] on div "Add Slide" at bounding box center [342, 263] width 17 height 14
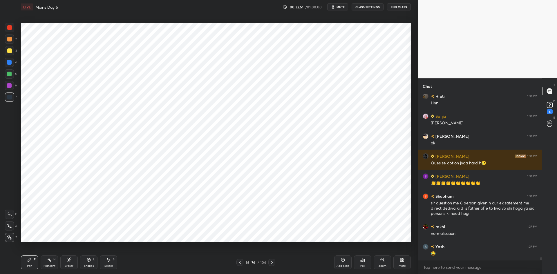
click at [273, 261] on icon at bounding box center [272, 262] width 5 height 5
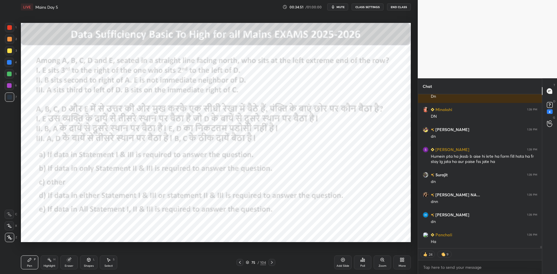
scroll to position [10200, 0]
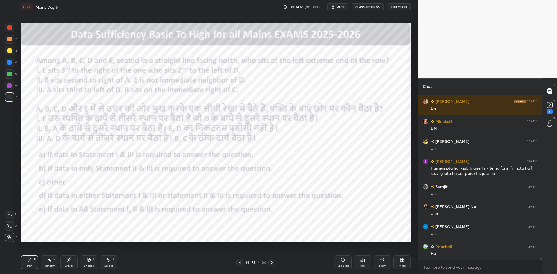
click at [357, 257] on div "Poll" at bounding box center [362, 263] width 17 height 14
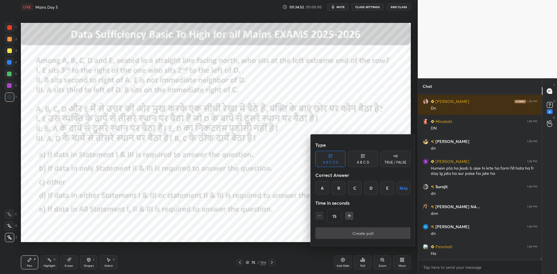
click at [393, 160] on div "TRUE / FALSE" at bounding box center [396, 159] width 30 height 16
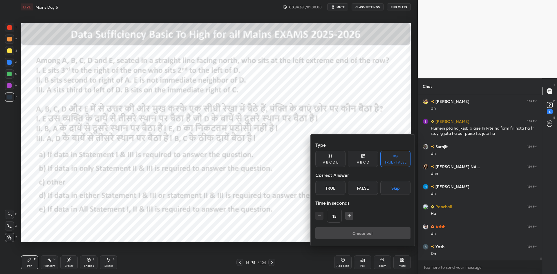
click at [341, 161] on div "A B C D E" at bounding box center [331, 159] width 30 height 16
click at [393, 189] on div "E" at bounding box center [388, 188] width 14 height 14
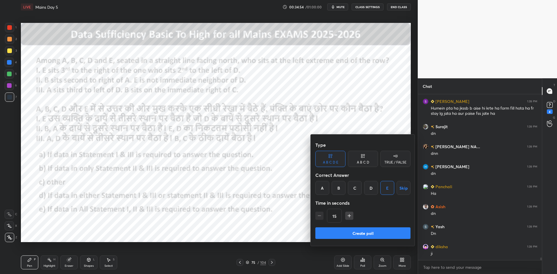
click at [403, 189] on button "Skip" at bounding box center [404, 188] width 14 height 14
click at [387, 229] on button "Create poll" at bounding box center [363, 234] width 95 height 12
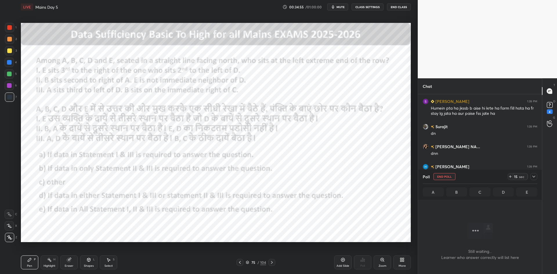
scroll to position [92, 122]
click at [10, 86] on div at bounding box center [9, 85] width 5 height 5
click at [273, 263] on icon at bounding box center [272, 262] width 5 height 5
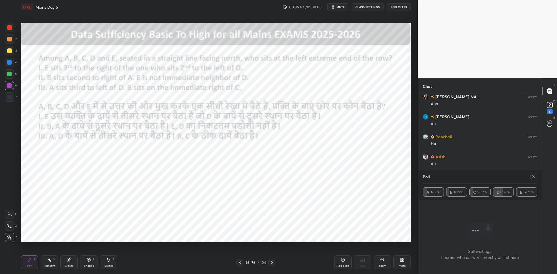
scroll to position [10330, 0]
click at [532, 177] on icon at bounding box center [534, 176] width 5 height 5
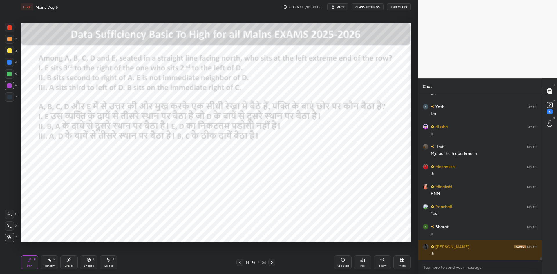
scroll to position [10440, 0]
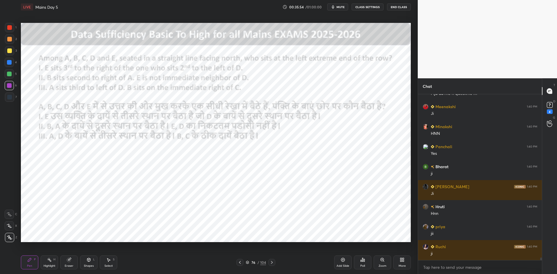
click at [242, 263] on icon at bounding box center [240, 262] width 5 height 5
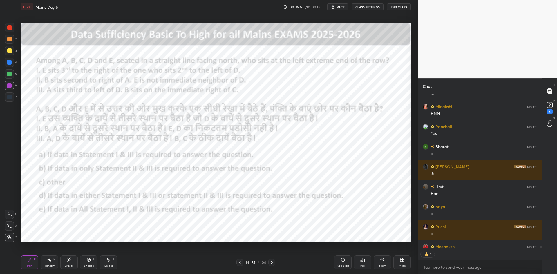
scroll to position [10512, 0]
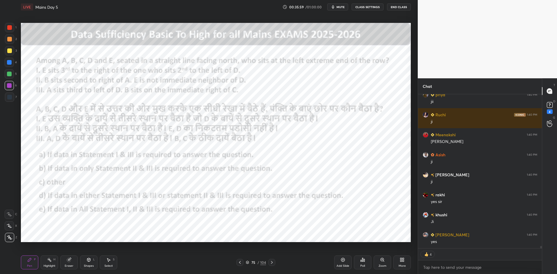
click at [274, 264] on icon at bounding box center [272, 262] width 5 height 5
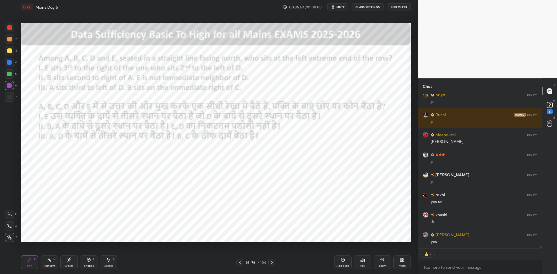
scroll to position [10592, 0]
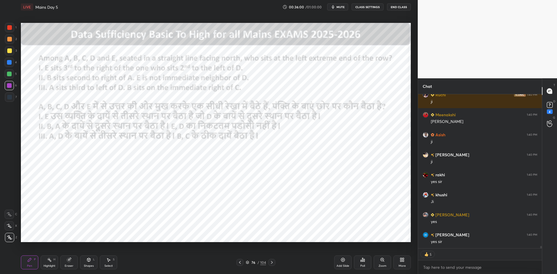
click at [12, 97] on div at bounding box center [9, 97] width 9 height 9
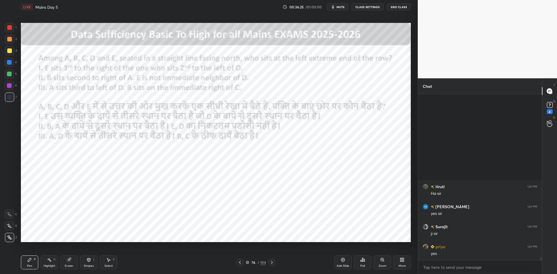
scroll to position [10967, 0]
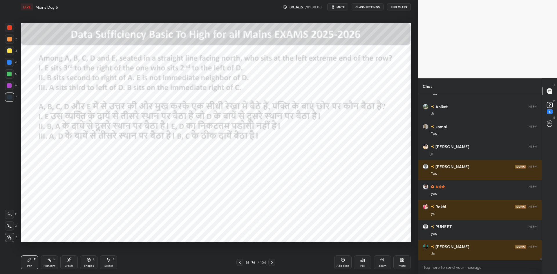
click at [241, 263] on icon at bounding box center [240, 262] width 5 height 5
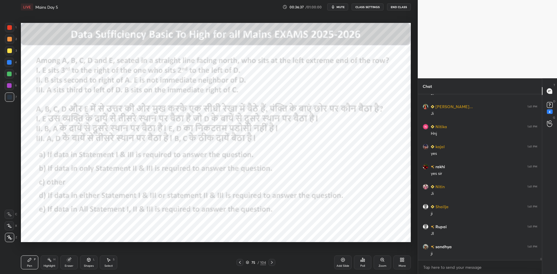
click at [274, 261] on icon at bounding box center [272, 262] width 5 height 5
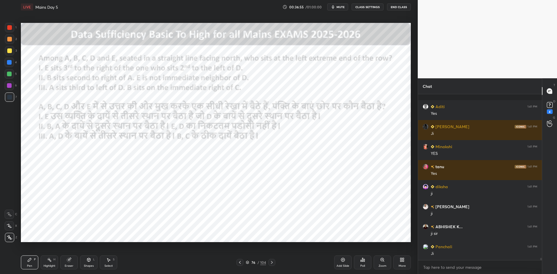
scroll to position [11628, 0]
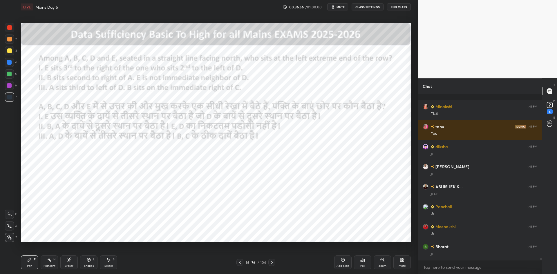
click at [239, 265] on icon at bounding box center [240, 262] width 5 height 5
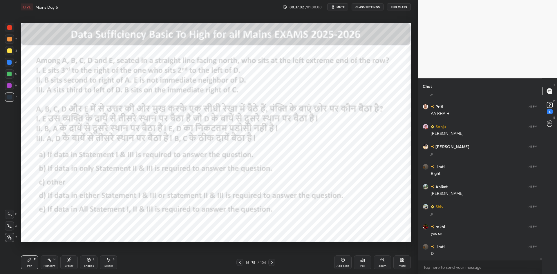
scroll to position [152, 122]
click at [271, 262] on icon at bounding box center [272, 262] width 5 height 5
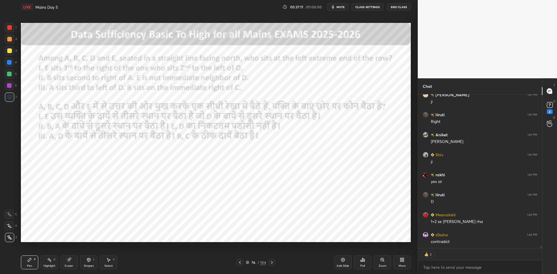
scroll to position [11860, 0]
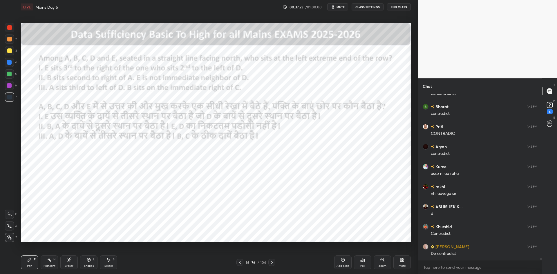
click at [240, 262] on icon at bounding box center [240, 262] width 2 height 3
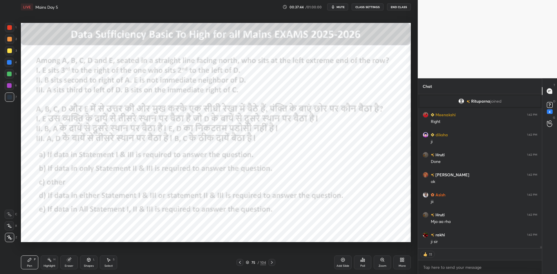
click at [272, 263] on icon at bounding box center [272, 262] width 5 height 5
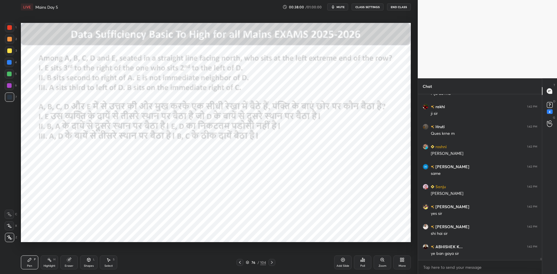
click at [343, 265] on div "Add Slide" at bounding box center [343, 266] width 13 height 3
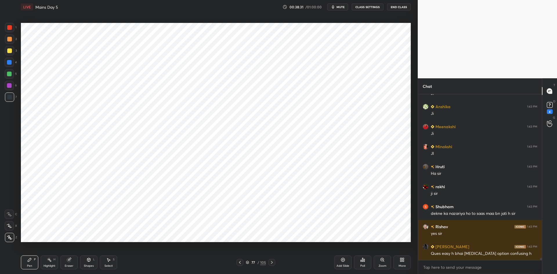
scroll to position [12189, 0]
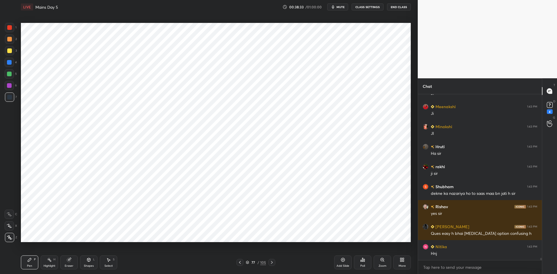
click at [241, 263] on icon at bounding box center [240, 262] width 5 height 5
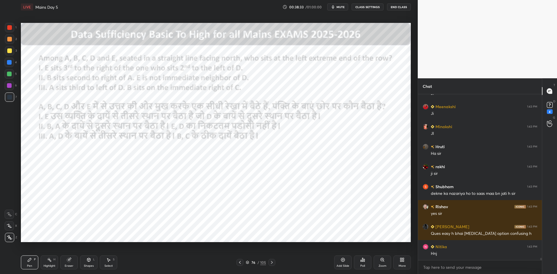
click at [241, 264] on icon at bounding box center [240, 262] width 2 height 3
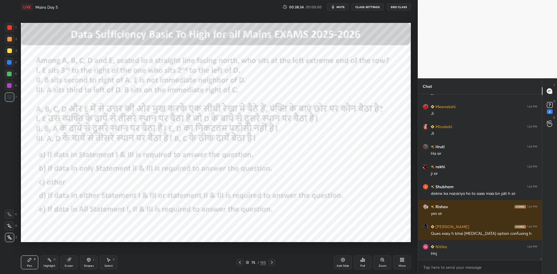
click at [241, 265] on icon at bounding box center [240, 262] width 5 height 5
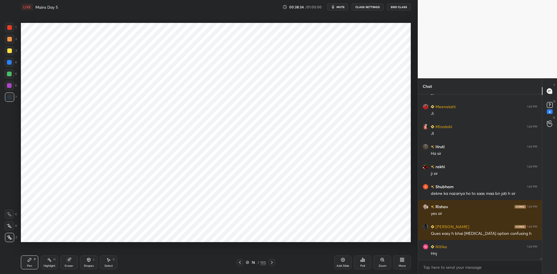
click at [242, 266] on div at bounding box center [240, 262] width 7 height 7
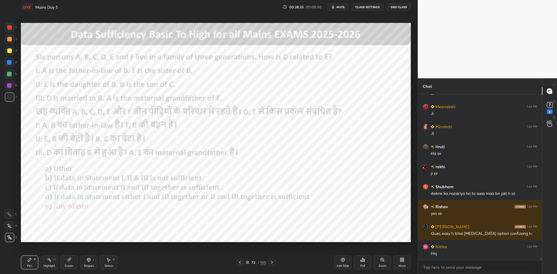
click at [242, 266] on div at bounding box center [240, 262] width 7 height 7
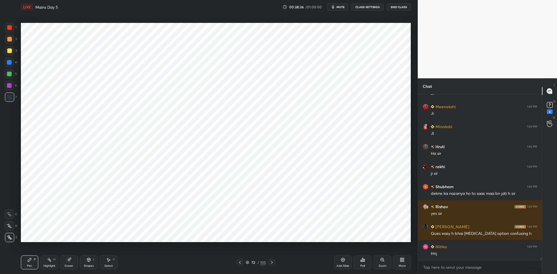
click at [242, 266] on div at bounding box center [240, 262] width 7 height 7
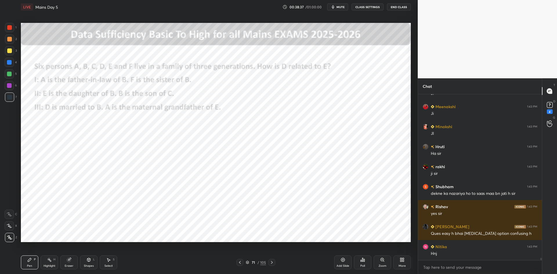
click at [242, 266] on div "Pen P Highlight H Eraser Shapes L Select S 71 / 105 Add Slide Poll Zoom More" at bounding box center [216, 262] width 390 height 23
click at [240, 262] on icon at bounding box center [240, 262] width 5 height 5
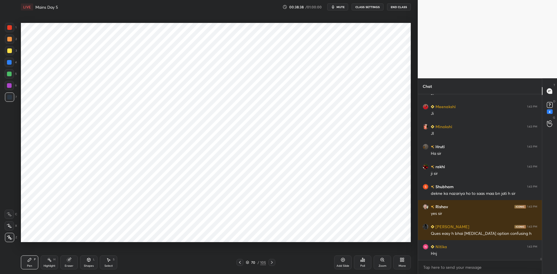
click at [240, 262] on icon at bounding box center [240, 262] width 5 height 5
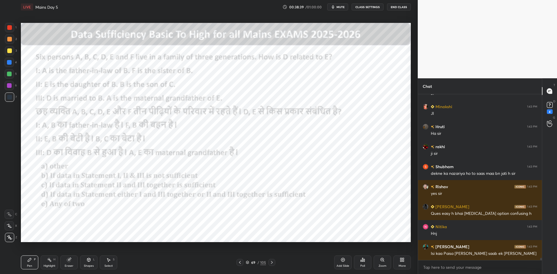
scroll to position [12061, 0]
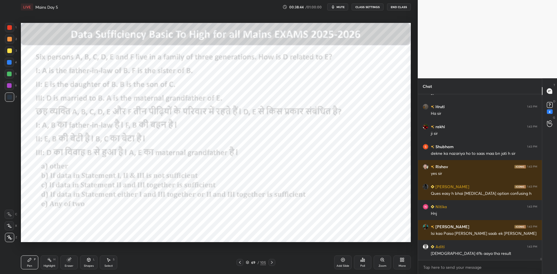
click at [273, 261] on icon at bounding box center [272, 262] width 5 height 5
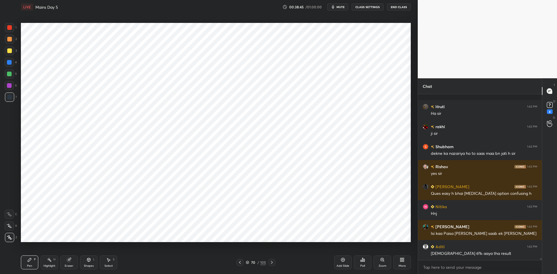
scroll to position [12121, 0]
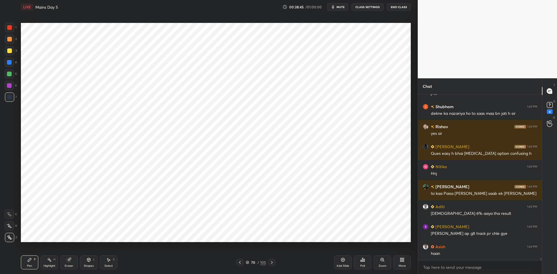
click at [274, 260] on div at bounding box center [272, 262] width 7 height 7
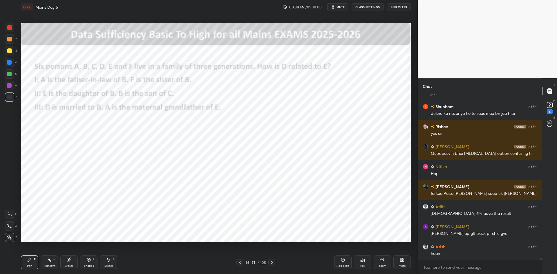
click at [274, 262] on icon at bounding box center [272, 262] width 5 height 5
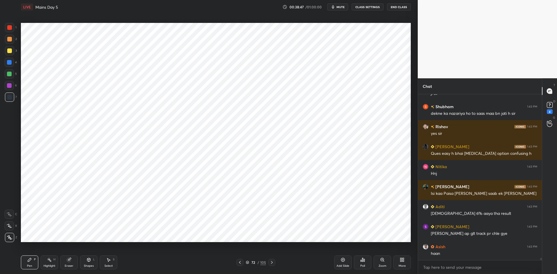
click at [274, 260] on icon at bounding box center [272, 262] width 5 height 5
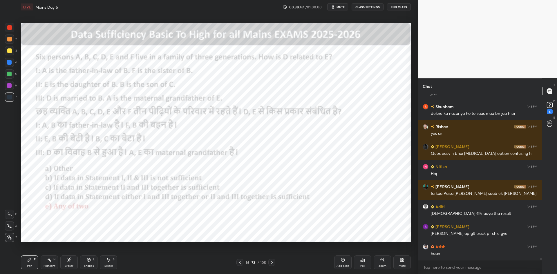
click at [274, 262] on icon at bounding box center [272, 262] width 5 height 5
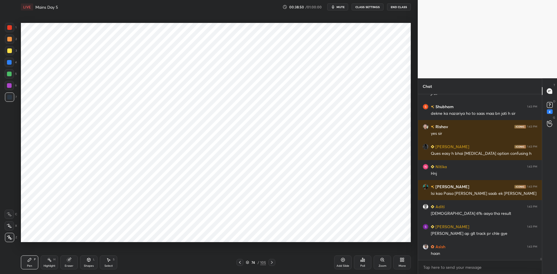
click at [274, 262] on icon at bounding box center [272, 262] width 5 height 5
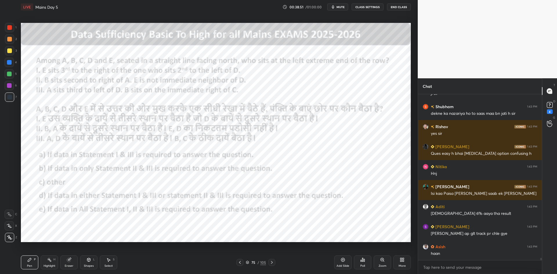
click at [274, 262] on icon at bounding box center [272, 262] width 5 height 5
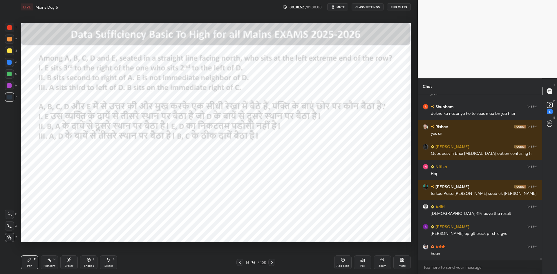
click at [274, 262] on icon at bounding box center [272, 262] width 5 height 5
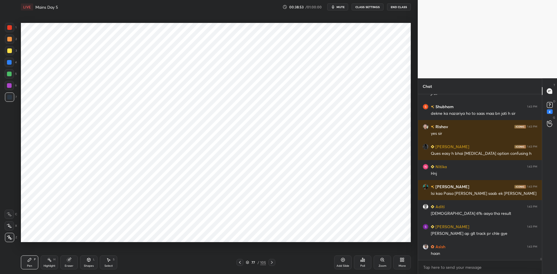
click at [274, 262] on icon at bounding box center [272, 262] width 5 height 5
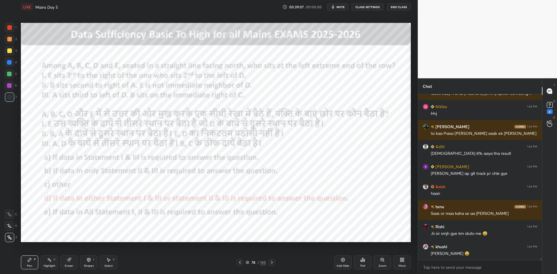
scroll to position [12201, 0]
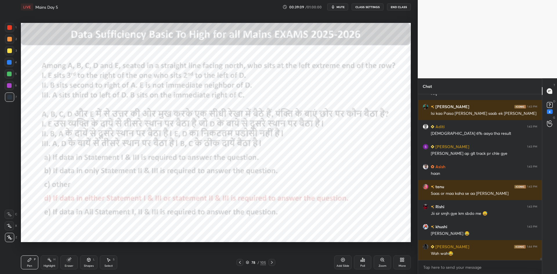
click at [273, 260] on div at bounding box center [272, 262] width 7 height 7
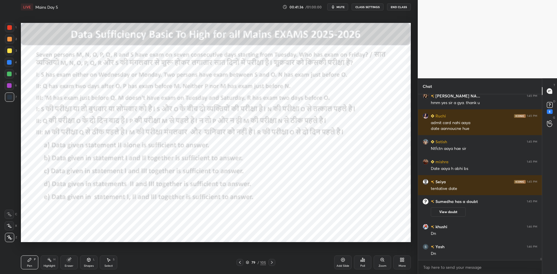
scroll to position [12485, 0]
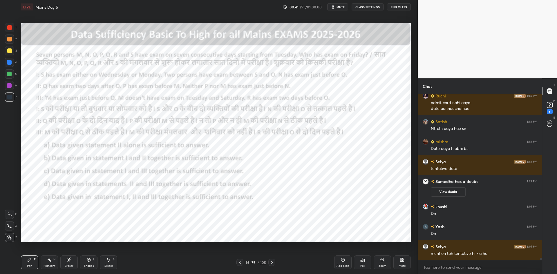
click at [364, 261] on icon at bounding box center [364, 260] width 1 height 3
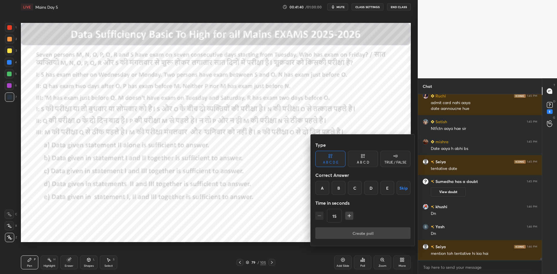
scroll to position [12505, 0]
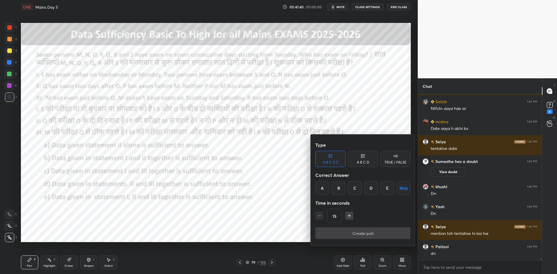
click at [403, 189] on button "Skip" at bounding box center [404, 188] width 14 height 14
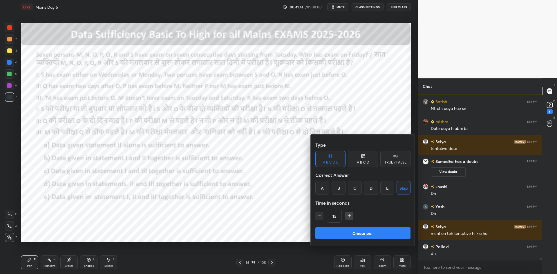
click at [383, 232] on button "Create poll" at bounding box center [363, 234] width 95 height 12
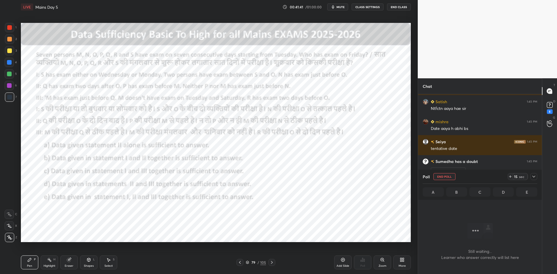
scroll to position [92, 122]
click at [534, 177] on icon at bounding box center [534, 176] width 5 height 5
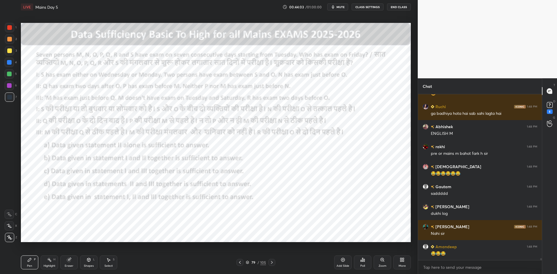
scroll to position [13029, 0]
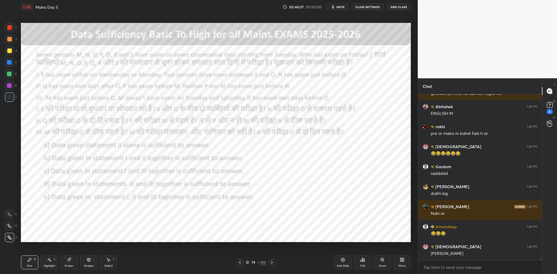
click at [274, 263] on icon at bounding box center [272, 262] width 5 height 5
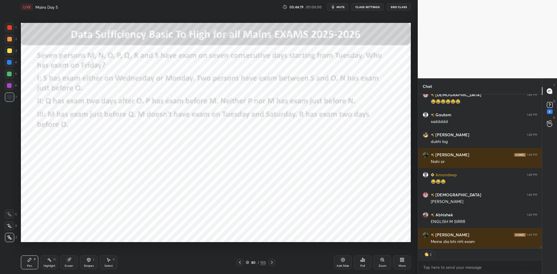
scroll to position [13101, 0]
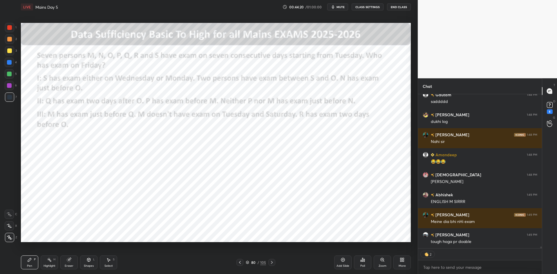
type textarea "x"
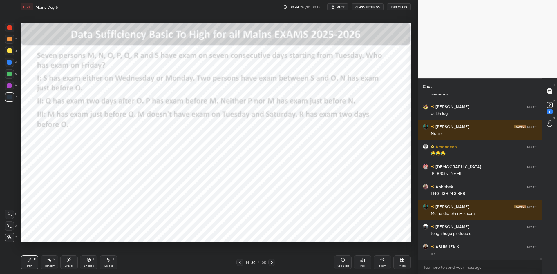
scroll to position [13130, 0]
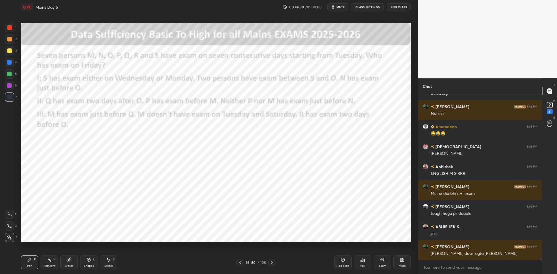
click at [11, 65] on div at bounding box center [9, 62] width 9 height 9
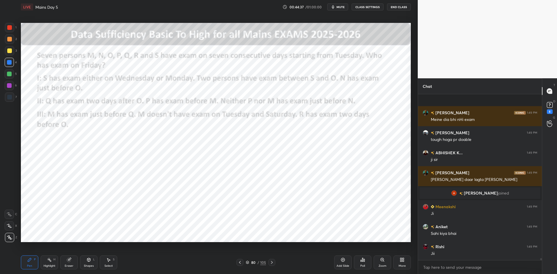
scroll to position [13035, 0]
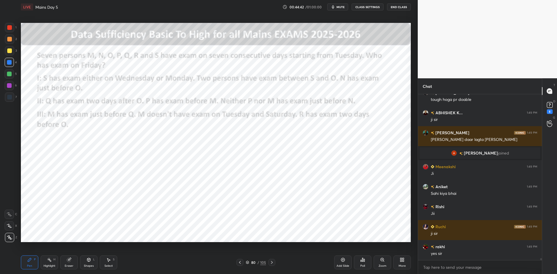
click at [75, 257] on div "Eraser" at bounding box center [68, 263] width 17 height 14
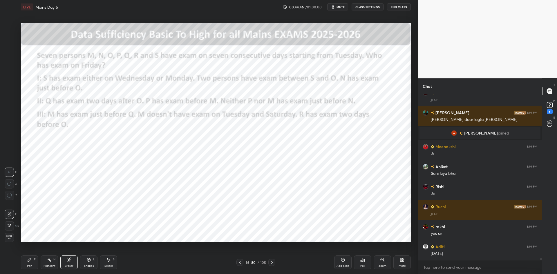
scroll to position [13075, 0]
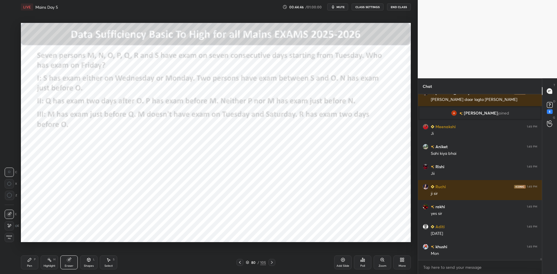
click at [35, 260] on div "P" at bounding box center [35, 259] width 2 height 3
click at [13, 100] on div at bounding box center [9, 97] width 9 height 9
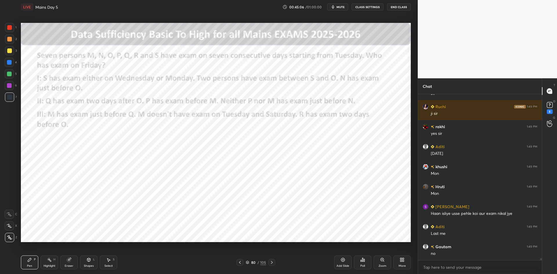
scroll to position [13215, 0]
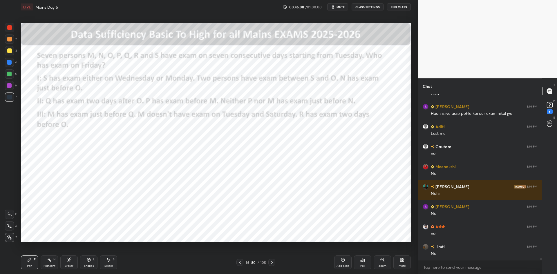
click at [11, 64] on div at bounding box center [9, 62] width 5 height 5
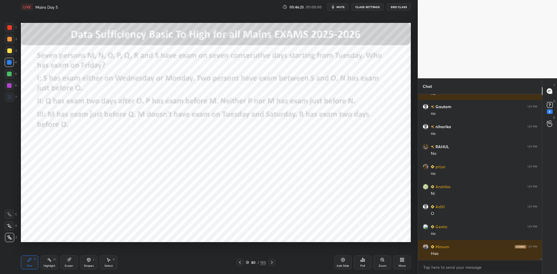
scroll to position [14204, 0]
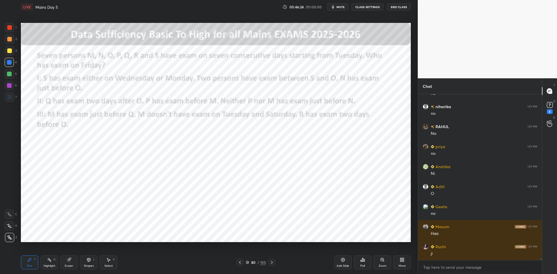
click at [12, 26] on div at bounding box center [9, 27] width 5 height 5
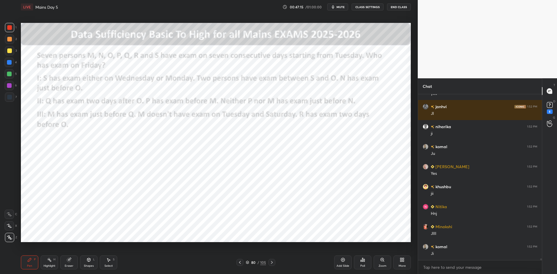
scroll to position [14771, 0]
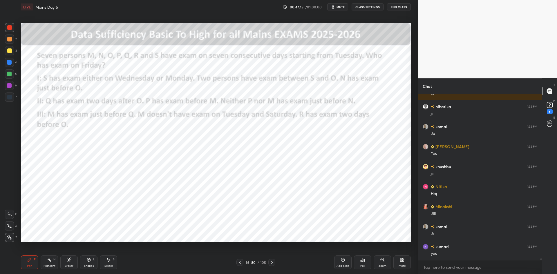
click at [13, 100] on div at bounding box center [9, 97] width 9 height 9
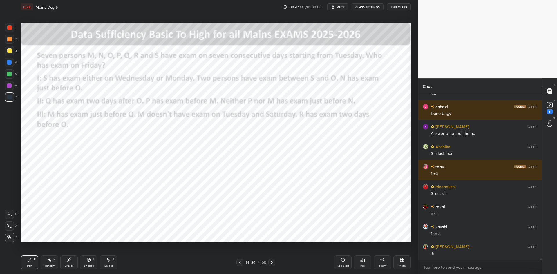
scroll to position [15011, 0]
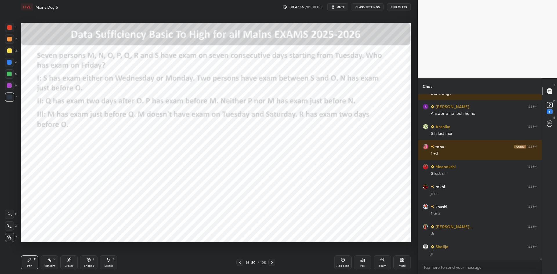
click at [238, 263] on icon at bounding box center [240, 262] width 5 height 5
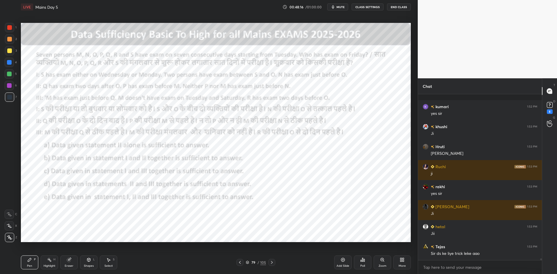
scroll to position [15493, 0]
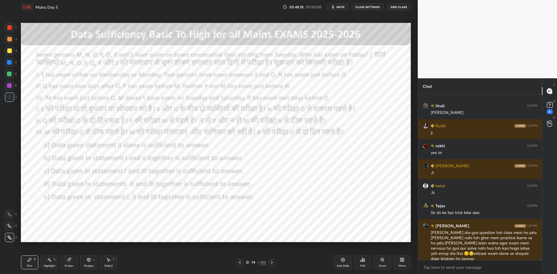
click at [273, 262] on icon at bounding box center [272, 262] width 5 height 5
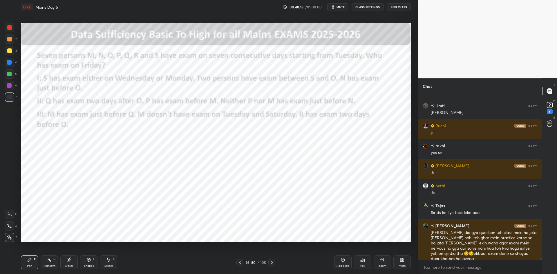
scroll to position [15513, 0]
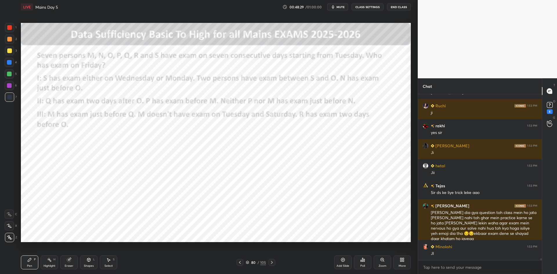
click at [339, 266] on div "Add Slide" at bounding box center [343, 266] width 13 height 3
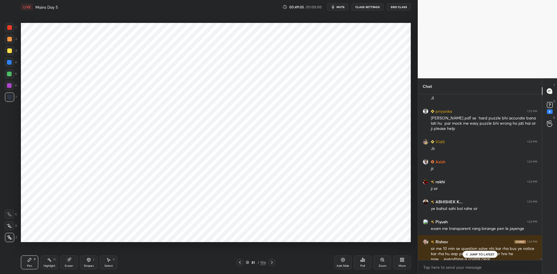
scroll to position [15667, 0]
click at [468, 255] on icon at bounding box center [467, 254] width 4 height 3
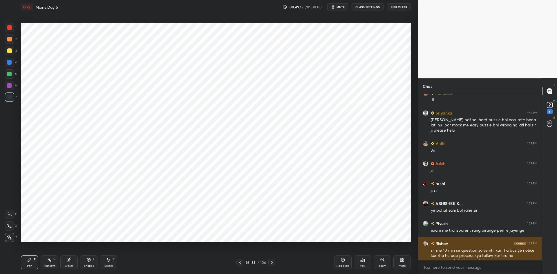
scroll to position [15694, 0]
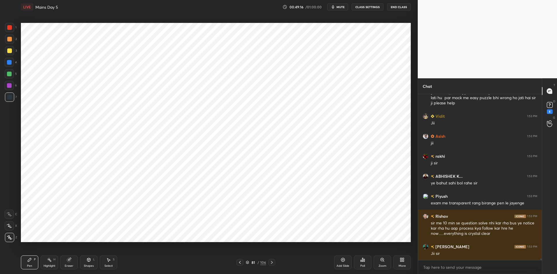
click at [362, 7] on button "CLASS SETTINGS" at bounding box center [368, 6] width 32 height 7
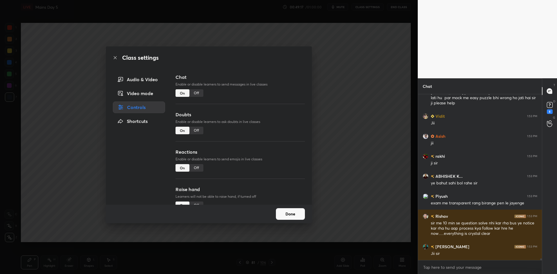
click at [198, 92] on div "Off" at bounding box center [197, 93] width 14 height 8
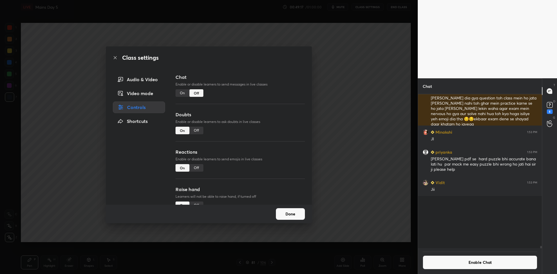
scroll to position [152, 122]
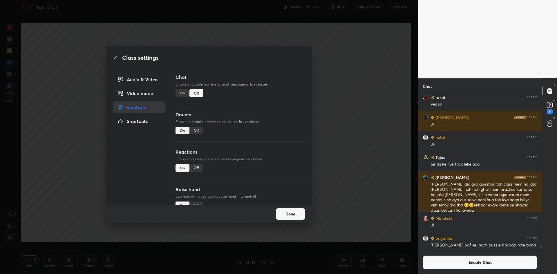
click at [351, 134] on div "Class settings Audio & Video Video mode Controls Shortcuts Chat Enable or disab…" at bounding box center [209, 137] width 418 height 274
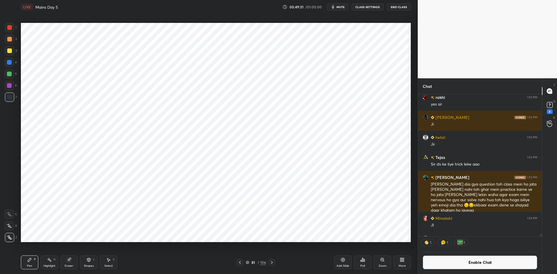
scroll to position [15109, 0]
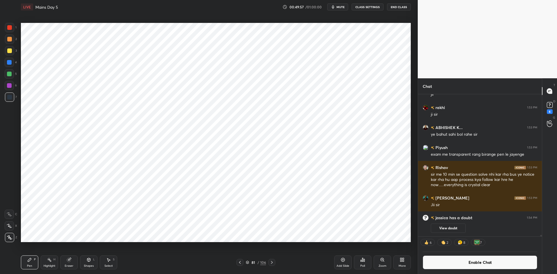
click at [462, 264] on button "Enable Chat" at bounding box center [480, 263] width 115 height 14
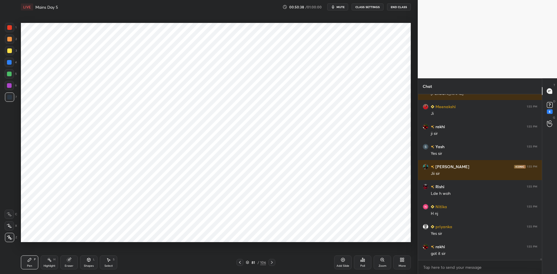
scroll to position [152, 122]
click at [368, 7] on button "CLASS SETTINGS" at bounding box center [368, 6] width 32 height 7
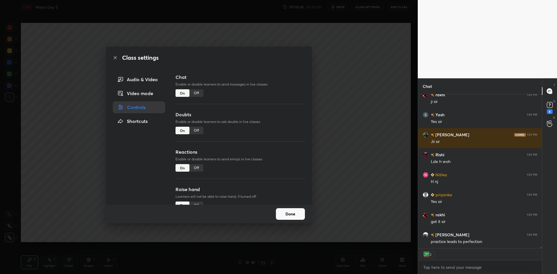
type textarea "x"
click at [197, 95] on div "Off" at bounding box center [197, 93] width 14 height 8
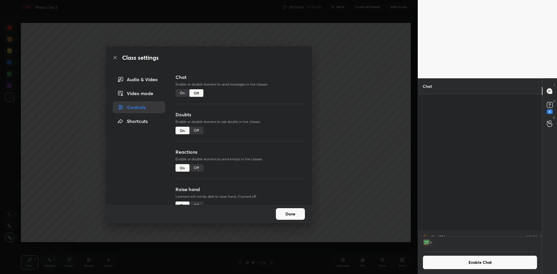
scroll to position [15402, 0]
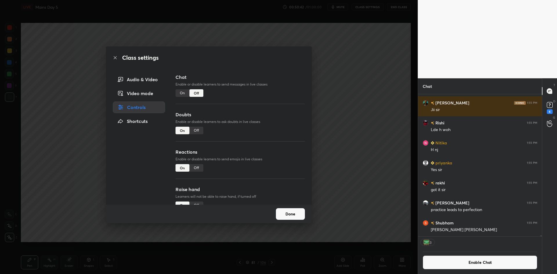
click at [347, 129] on div "Class settings Audio & Video Video mode Controls Shortcuts Chat Enable or disab…" at bounding box center [209, 137] width 418 height 274
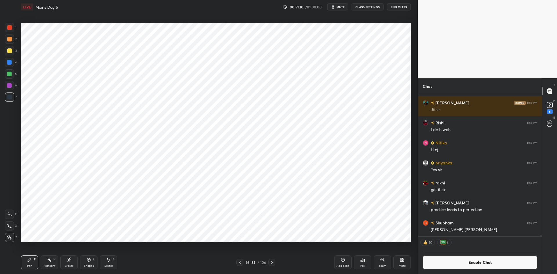
click at [448, 263] on button "Enable Chat" at bounding box center [480, 263] width 115 height 14
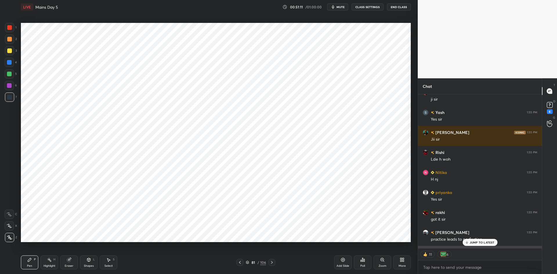
click at [478, 243] on p "JUMP TO LATEST" at bounding box center [482, 242] width 25 height 3
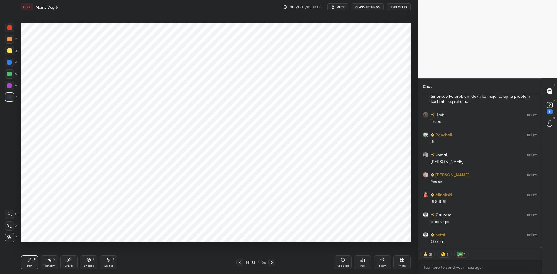
scroll to position [15580, 0]
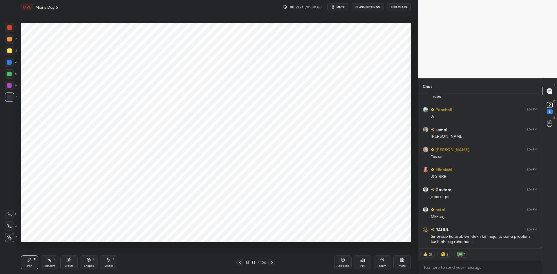
type textarea "x"
click at [371, 8] on button "CLASS SETTINGS" at bounding box center [368, 6] width 32 height 7
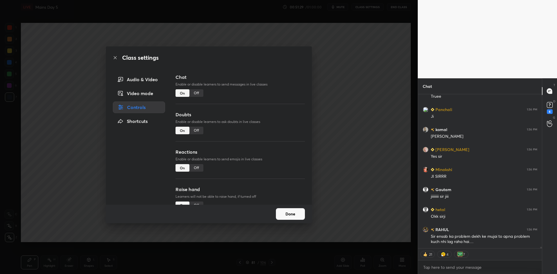
click at [200, 93] on div "Off" at bounding box center [197, 93] width 14 height 8
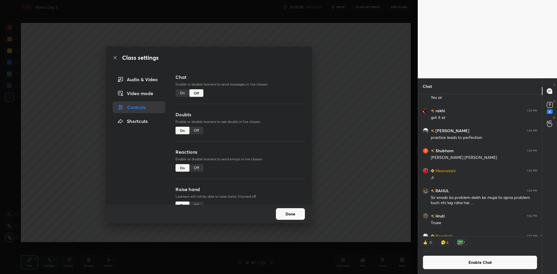
click at [338, 140] on div "Class settings Audio & Video Video mode Controls Shortcuts Chat Enable or disab…" at bounding box center [209, 137] width 418 height 274
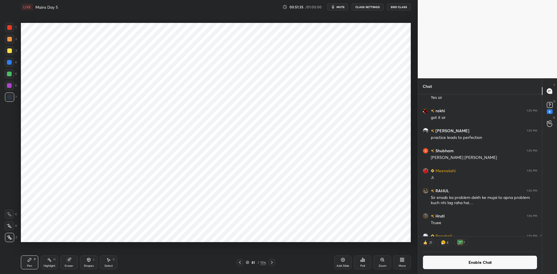
click at [342, 262] on icon at bounding box center [343, 260] width 4 height 4
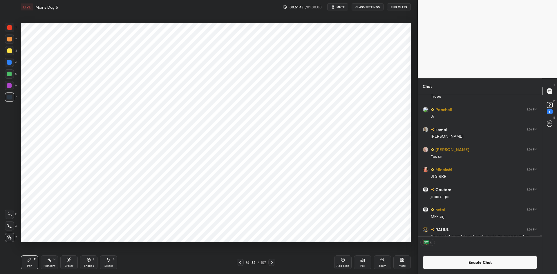
click at [437, 261] on button "Enable Chat" at bounding box center [480, 263] width 115 height 14
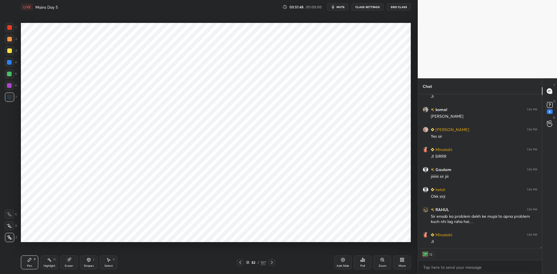
scroll to position [15532, 0]
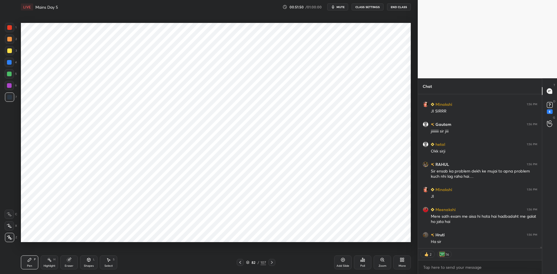
click at [249, 263] on icon at bounding box center [247, 262] width 3 height 3
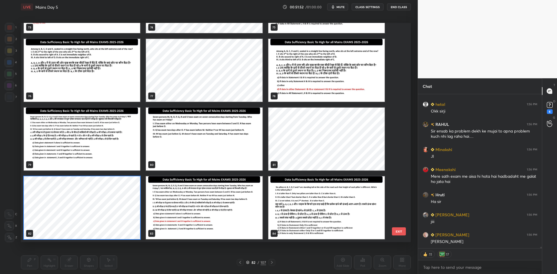
scroll to position [15632, 0]
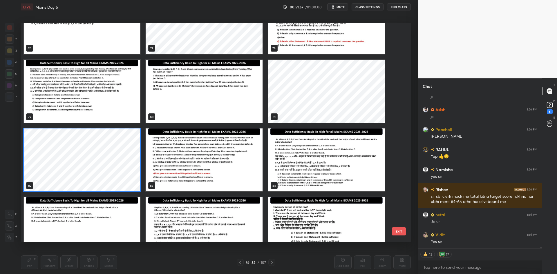
click at [305, 166] on img "grid" at bounding box center [327, 160] width 116 height 63
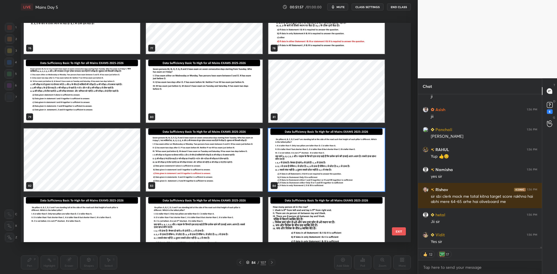
click at [304, 166] on img "grid" at bounding box center [327, 160] width 116 height 63
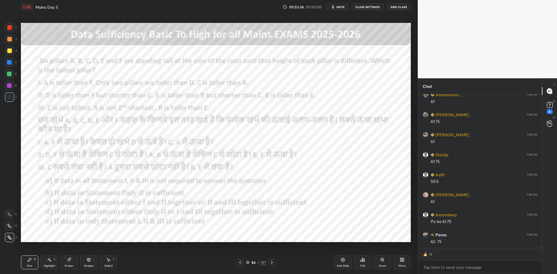
scroll to position [16659, 0]
type textarea "x"
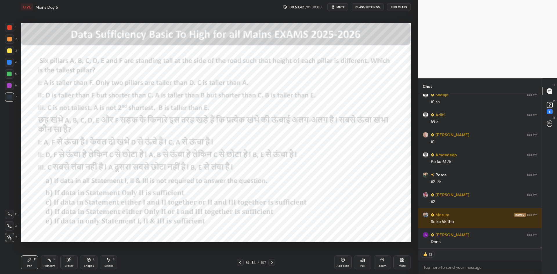
scroll to position [16719, 0]
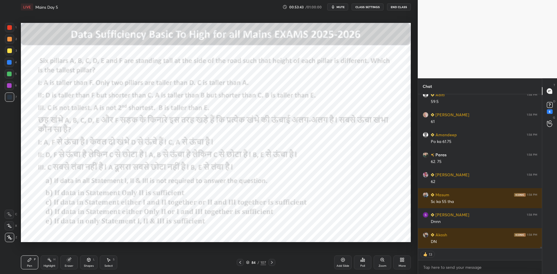
click at [363, 7] on button "CLASS SETTINGS" at bounding box center [368, 6] width 32 height 7
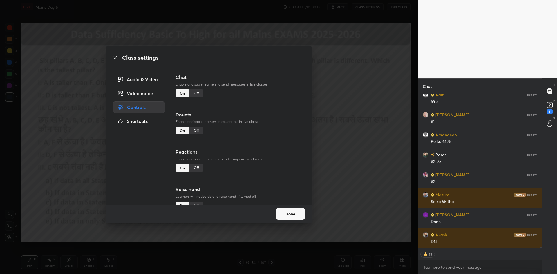
click at [196, 95] on div "Off" at bounding box center [197, 93] width 14 height 8
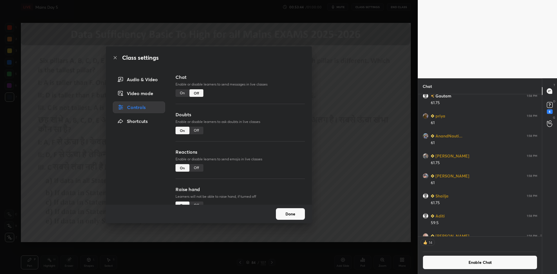
click at [352, 158] on div "Class settings Audio & Video Video mode Controls Shortcuts Chat Enable or disab…" at bounding box center [209, 137] width 418 height 274
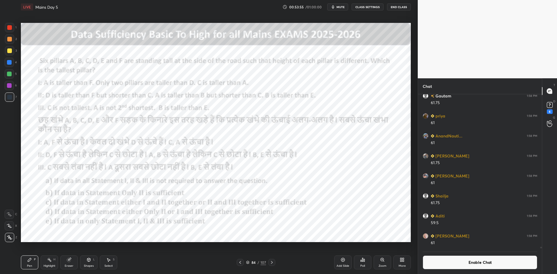
scroll to position [16395, 0]
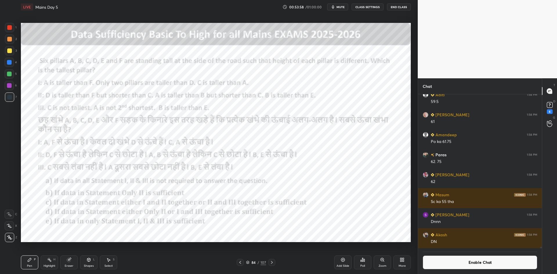
click at [438, 256] on button "Enable Chat" at bounding box center [480, 263] width 115 height 14
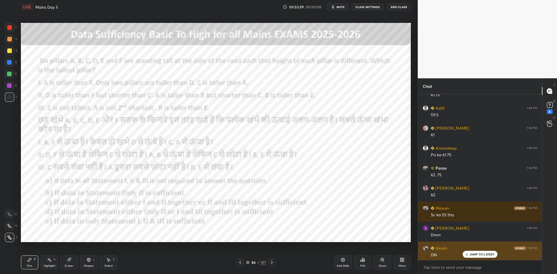
scroll to position [16388, 0]
click at [478, 255] on div "DN" at bounding box center [484, 254] width 107 height 6
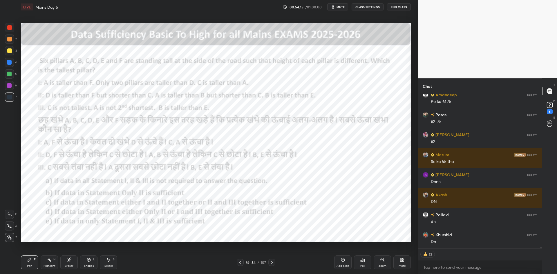
scroll to position [16460, 0]
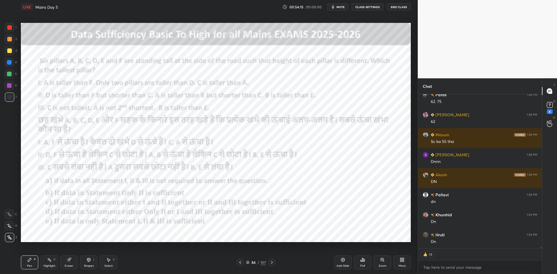
click at [369, 262] on div "Poll" at bounding box center [362, 263] width 17 height 14
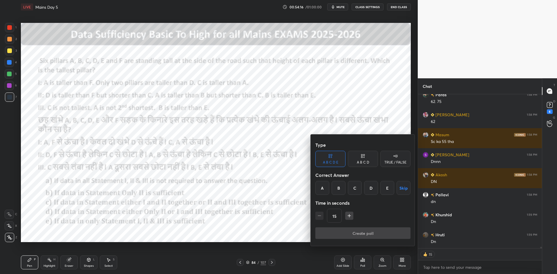
click at [395, 162] on div "TRUE / FALSE" at bounding box center [396, 162] width 22 height 3
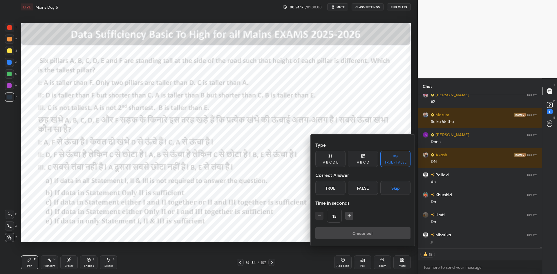
click at [333, 158] on div "A B C D E" at bounding box center [331, 159] width 30 height 16
click at [403, 188] on button "Skip" at bounding box center [404, 188] width 14 height 14
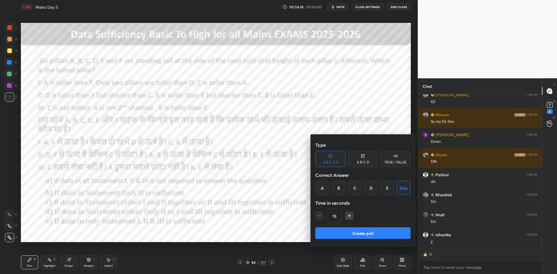
click at [379, 231] on button "Create poll" at bounding box center [363, 234] width 95 height 12
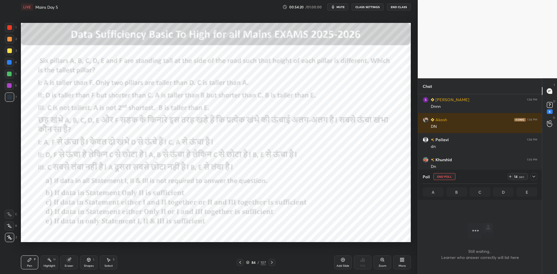
scroll to position [16550, 0]
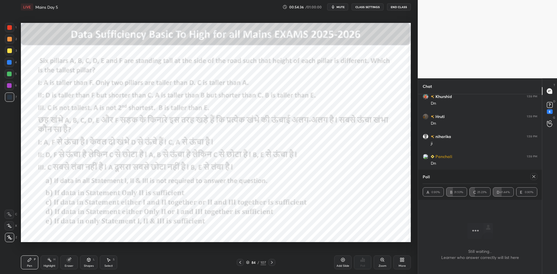
click at [11, 28] on div at bounding box center [9, 27] width 5 height 5
click at [272, 262] on icon at bounding box center [272, 262] width 2 height 3
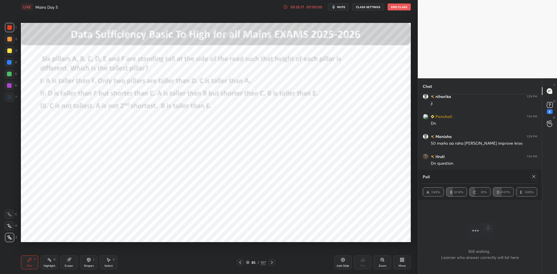
scroll to position [16536, 0]
click at [534, 178] on icon at bounding box center [534, 176] width 5 height 5
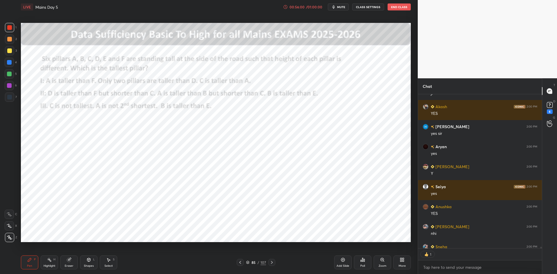
scroll to position [152, 122]
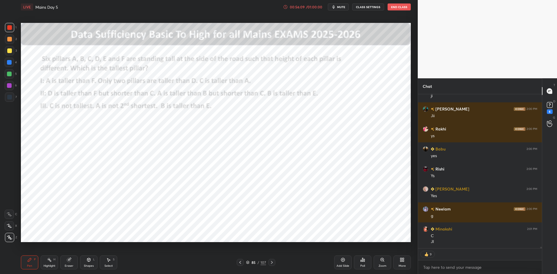
click at [242, 264] on icon at bounding box center [240, 262] width 5 height 5
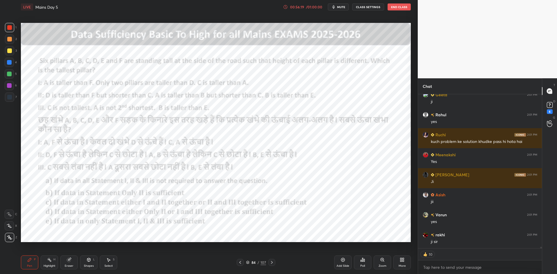
click at [270, 261] on icon at bounding box center [272, 262] width 5 height 5
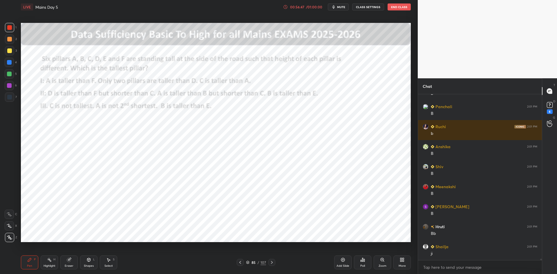
scroll to position [17984, 0]
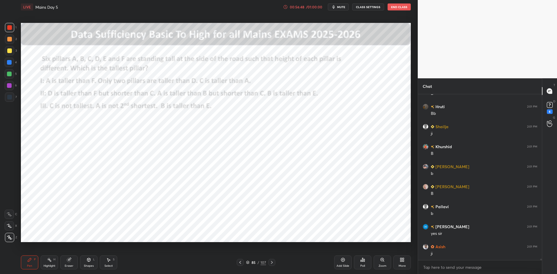
click at [237, 261] on div at bounding box center [240, 262] width 7 height 7
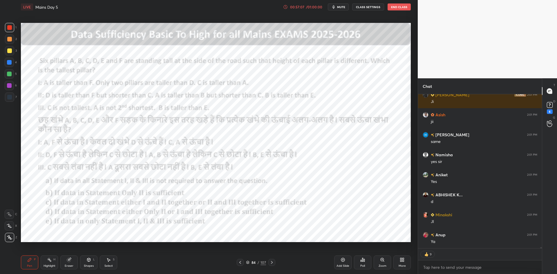
scroll to position [18516, 0]
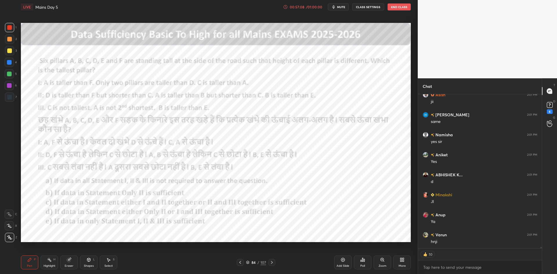
click at [274, 263] on icon at bounding box center [272, 262] width 5 height 5
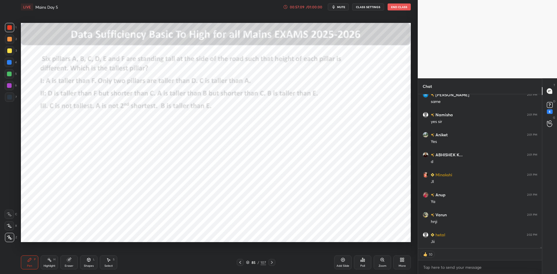
click at [275, 262] on div at bounding box center [272, 262] width 7 height 7
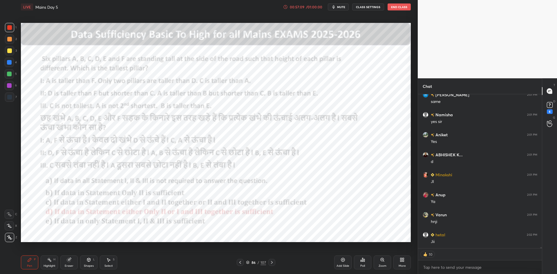
scroll to position [18576, 0]
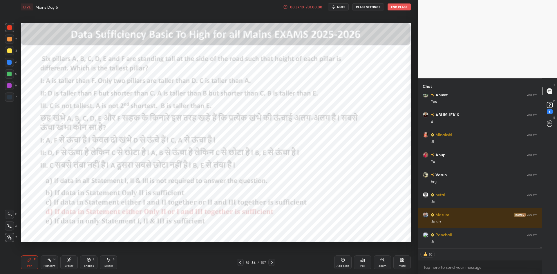
click at [275, 262] on div at bounding box center [272, 262] width 7 height 7
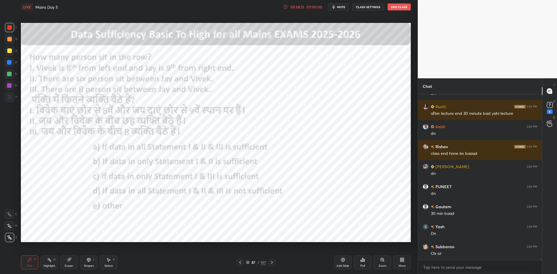
scroll to position [18931, 0]
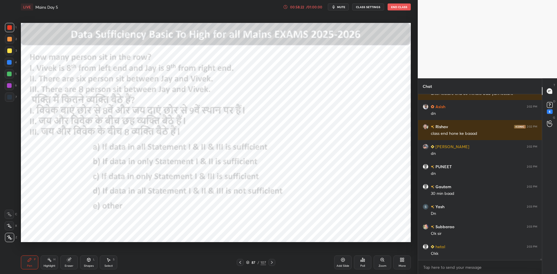
click at [366, 265] on div "Poll" at bounding box center [362, 263] width 17 height 14
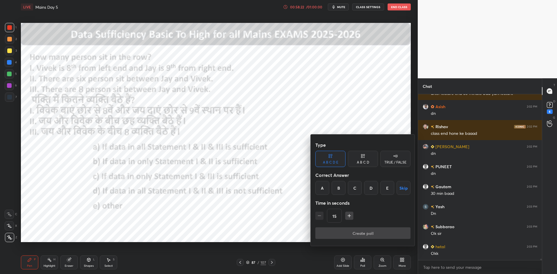
click at [395, 161] on div "TRUE / FALSE" at bounding box center [396, 162] width 22 height 3
click at [398, 188] on button "Skip" at bounding box center [396, 188] width 30 height 14
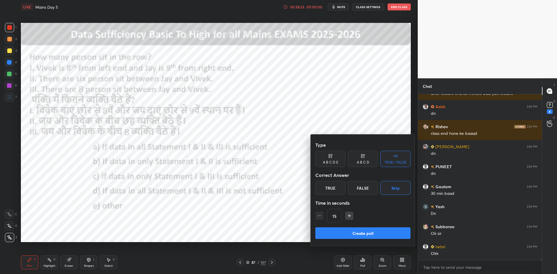
click at [378, 233] on button "Create poll" at bounding box center [363, 234] width 95 height 12
type textarea "x"
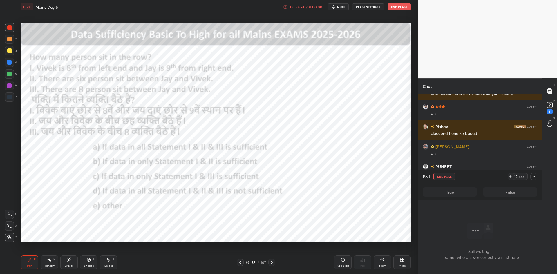
scroll to position [92, 122]
click at [368, 9] on button "CLASS SETTINGS" at bounding box center [368, 6] width 32 height 7
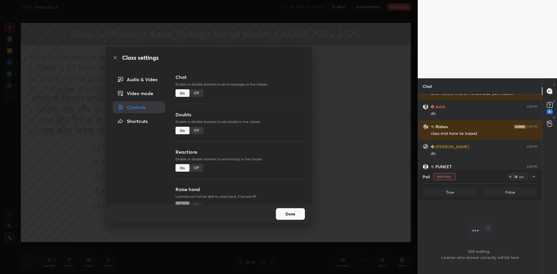
click at [200, 92] on div "Off" at bounding box center [197, 93] width 14 height 8
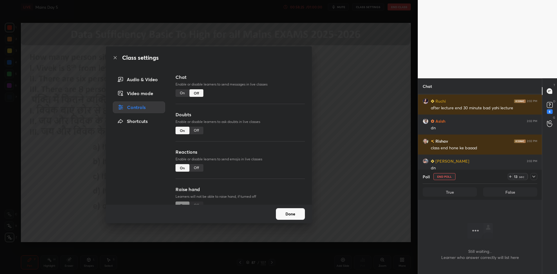
scroll to position [122, 122]
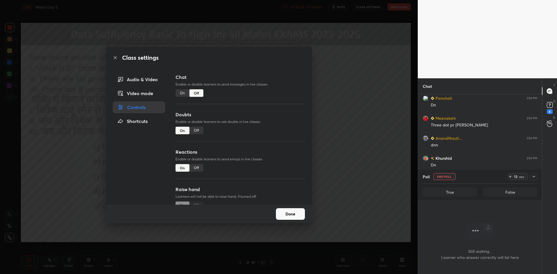
click at [362, 106] on div "Class settings Audio & Video Video mode Controls Shortcuts Chat Enable or disab…" at bounding box center [209, 137] width 418 height 274
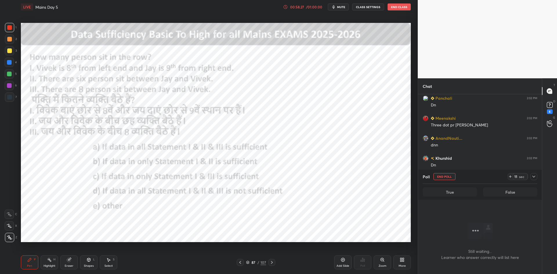
scroll to position [110, 122]
click at [445, 176] on button "End Poll" at bounding box center [445, 176] width 22 height 7
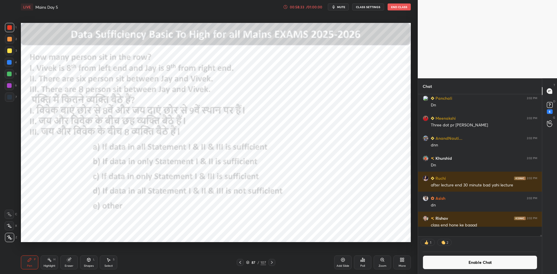
scroll to position [0, 2]
click at [365, 262] on icon at bounding box center [364, 260] width 1 height 3
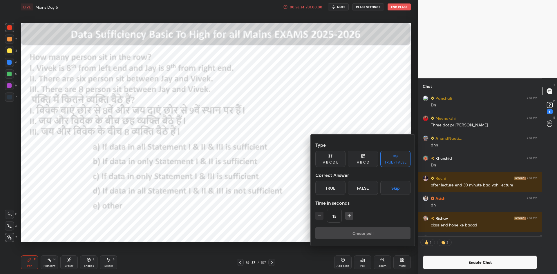
click at [332, 162] on div "A B C D E" at bounding box center [330, 162] width 15 height 3
click at [406, 189] on button "Skip" at bounding box center [404, 188] width 14 height 14
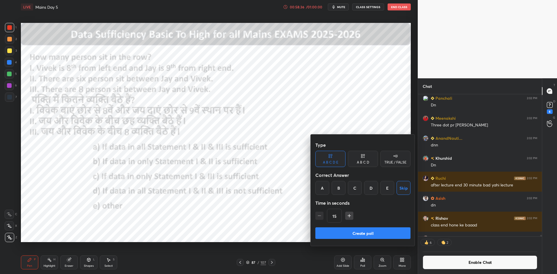
click at [370, 229] on button "Create poll" at bounding box center [363, 234] width 95 height 12
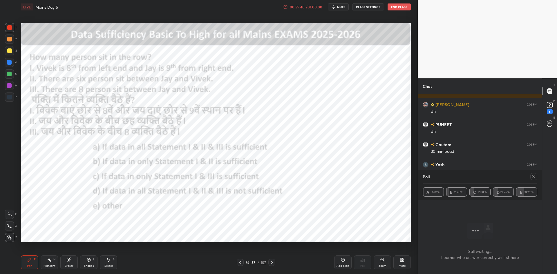
scroll to position [18356, 0]
click at [534, 176] on icon at bounding box center [534, 176] width 5 height 5
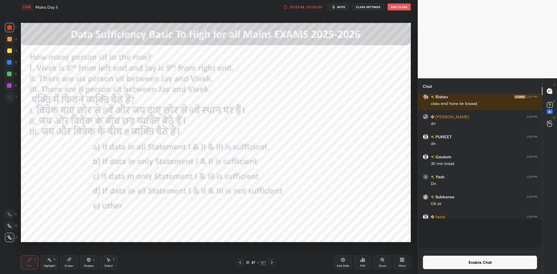
scroll to position [2, 2]
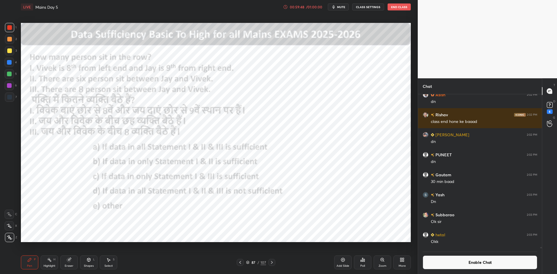
click at [465, 264] on button "Enable Chat" at bounding box center [480, 263] width 115 height 14
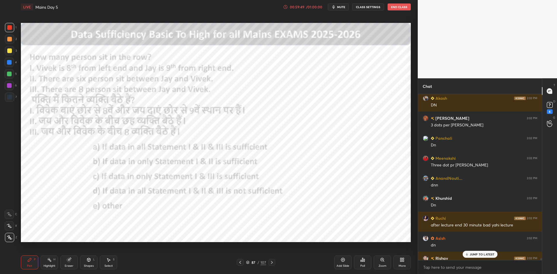
click at [479, 255] on p "JUMP TO LATEST" at bounding box center [482, 254] width 25 height 3
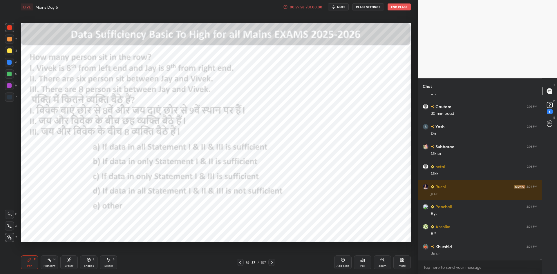
scroll to position [18445, 0]
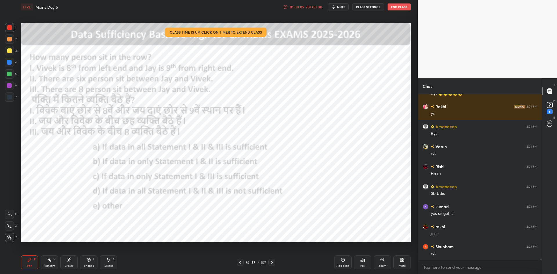
click at [273, 261] on icon at bounding box center [272, 262] width 5 height 5
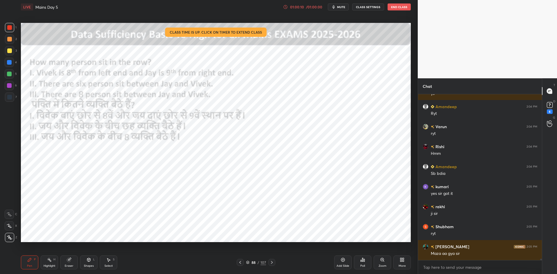
click at [274, 262] on div at bounding box center [272, 262] width 7 height 7
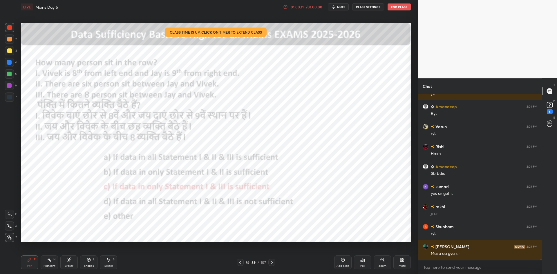
click at [274, 263] on div at bounding box center [272, 262] width 7 height 7
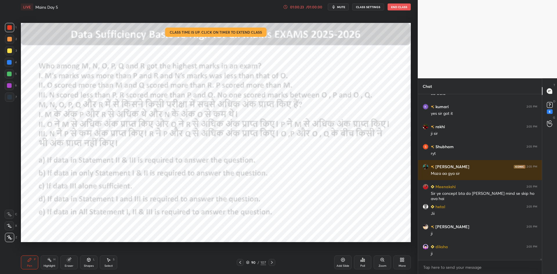
click at [272, 262] on icon at bounding box center [272, 262] width 5 height 5
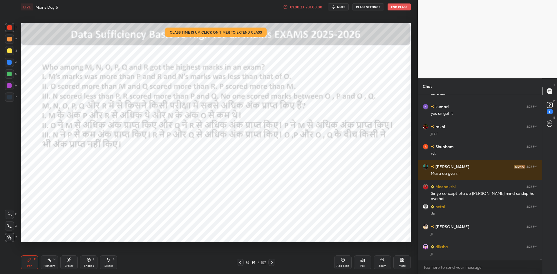
click at [273, 263] on icon at bounding box center [272, 262] width 5 height 5
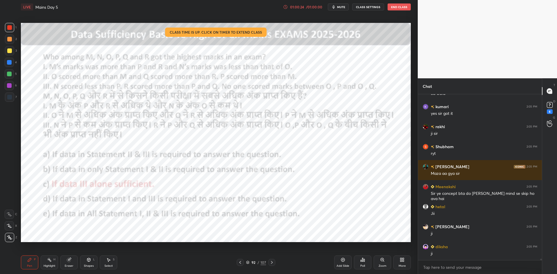
click at [273, 263] on icon at bounding box center [272, 262] width 5 height 5
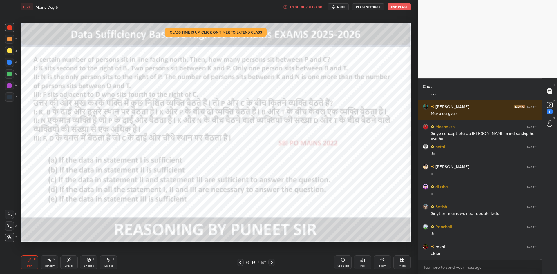
click at [272, 262] on icon at bounding box center [272, 262] width 5 height 5
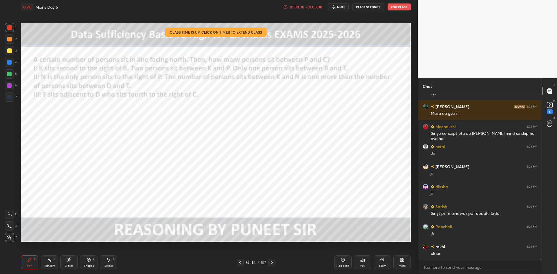
click at [271, 263] on icon at bounding box center [272, 262] width 5 height 5
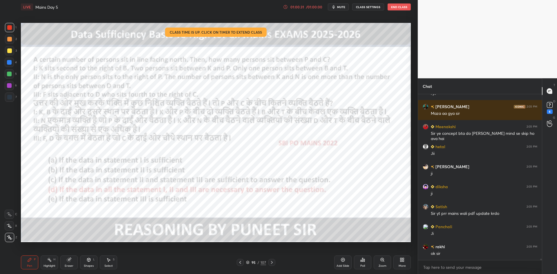
click at [272, 262] on icon at bounding box center [272, 262] width 2 height 3
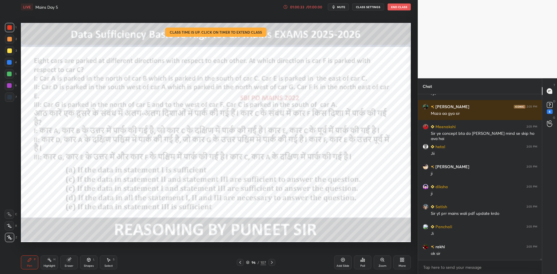
click at [273, 265] on div at bounding box center [272, 262] width 7 height 7
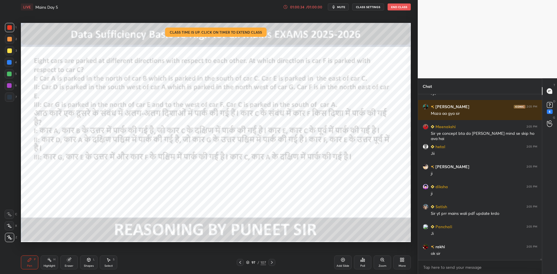
click at [273, 263] on icon at bounding box center [272, 262] width 5 height 5
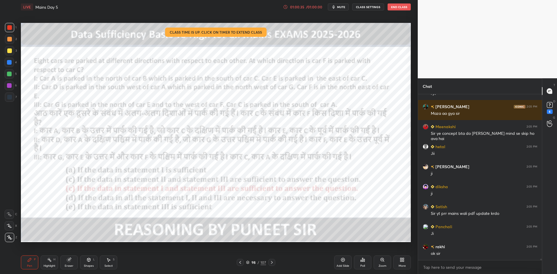
click at [273, 263] on icon at bounding box center [272, 262] width 5 height 5
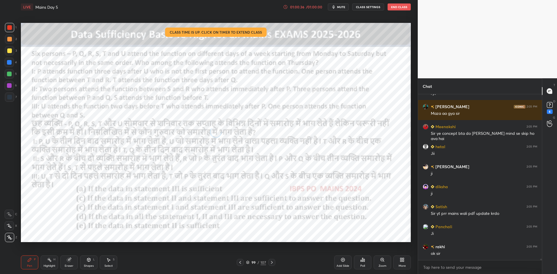
click at [272, 263] on icon at bounding box center [272, 262] width 2 height 3
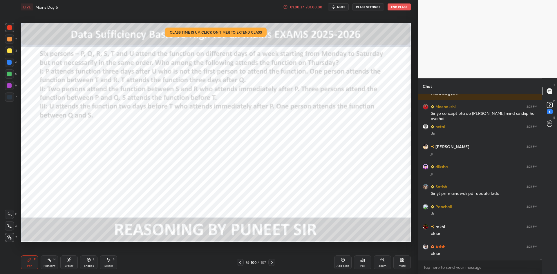
click at [240, 260] on div at bounding box center [240, 262] width 7 height 7
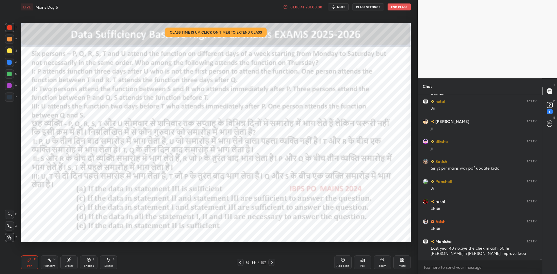
click at [271, 264] on icon at bounding box center [272, 262] width 5 height 5
click at [271, 264] on icon at bounding box center [272, 262] width 2 height 3
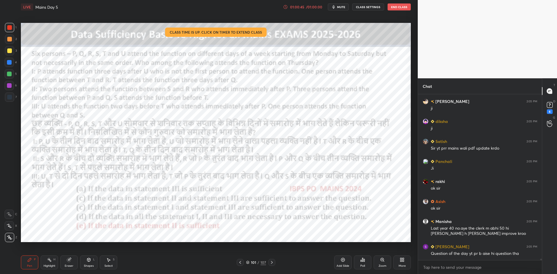
click at [273, 264] on icon at bounding box center [272, 262] width 5 height 5
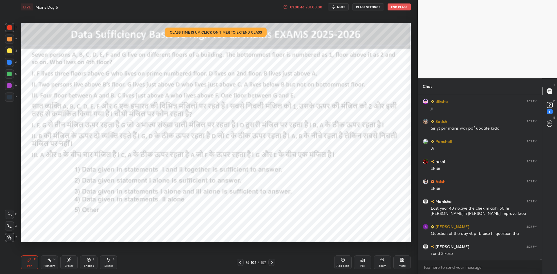
click at [272, 262] on icon at bounding box center [272, 262] width 2 height 3
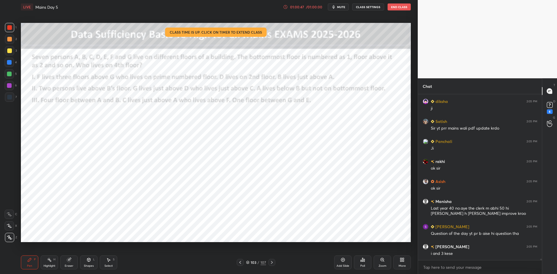
click at [272, 262] on icon at bounding box center [272, 262] width 2 height 3
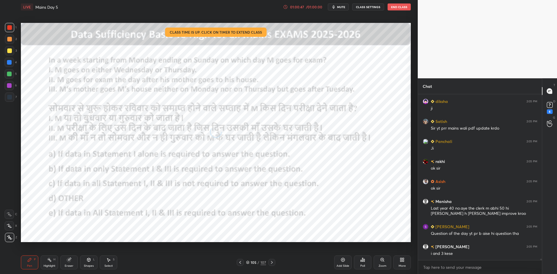
click at [272, 262] on icon at bounding box center [272, 262] width 5 height 5
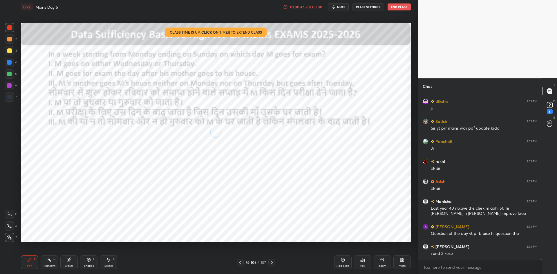
click at [272, 262] on icon at bounding box center [272, 262] width 5 height 5
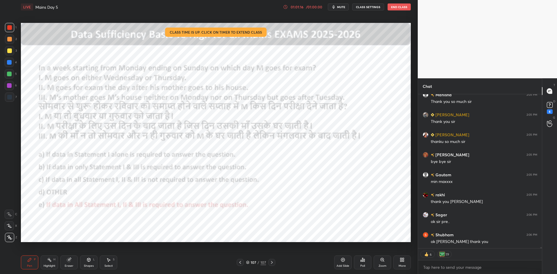
scroll to position [19323, 0]
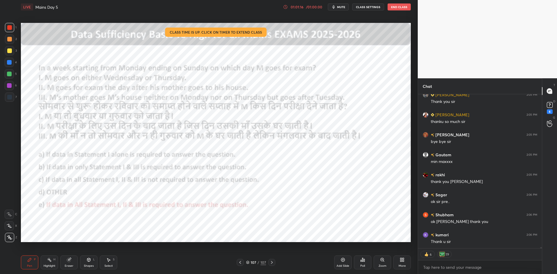
click at [271, 264] on icon at bounding box center [272, 262] width 2 height 3
click at [271, 263] on icon at bounding box center [272, 262] width 5 height 5
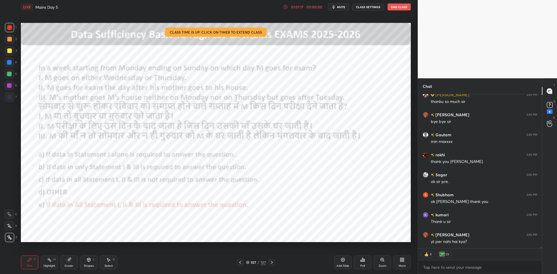
click at [344, 260] on icon at bounding box center [343, 260] width 5 height 5
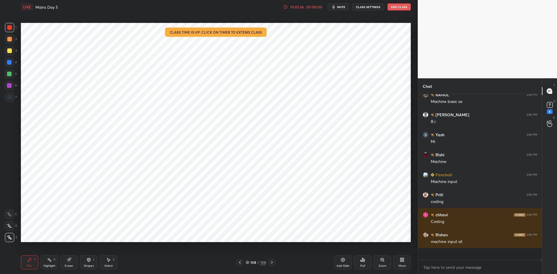
scroll to position [164, 122]
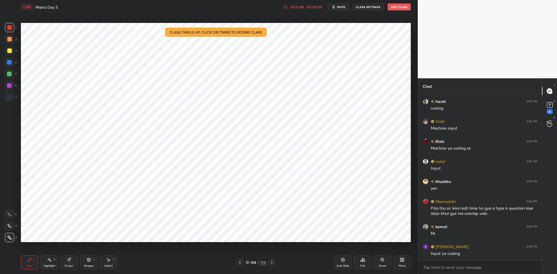
click at [367, 262] on div "Poll" at bounding box center [362, 263] width 17 height 14
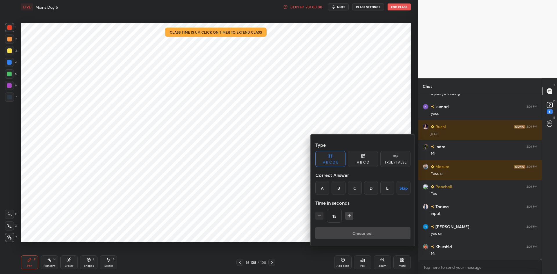
click at [391, 163] on div "TRUE / FALSE" at bounding box center [396, 162] width 22 height 3
click at [395, 189] on button "Skip" at bounding box center [396, 188] width 30 height 14
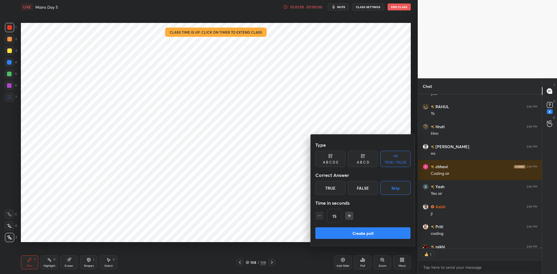
click at [385, 231] on button "Create poll" at bounding box center [363, 234] width 95 height 12
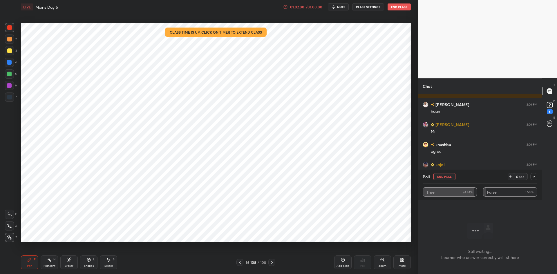
click at [439, 178] on button "End Poll" at bounding box center [445, 176] width 22 height 7
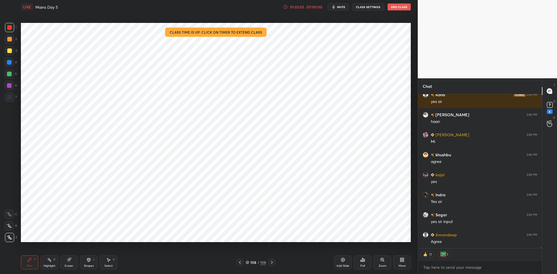
click at [402, 8] on button "End Class" at bounding box center [399, 6] width 23 height 7
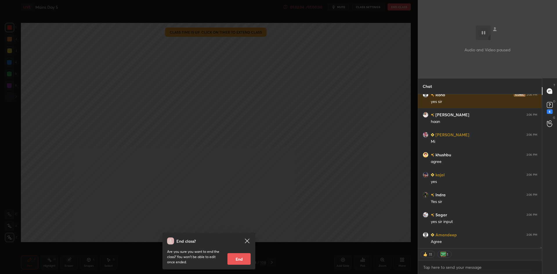
click at [233, 263] on button "End" at bounding box center [239, 259] width 23 height 12
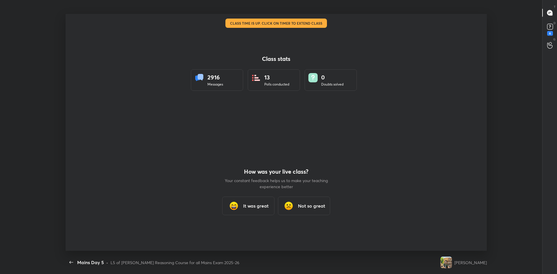
type textarea "x"
click at [253, 208] on h3 "It was great" at bounding box center [256, 206] width 26 height 7
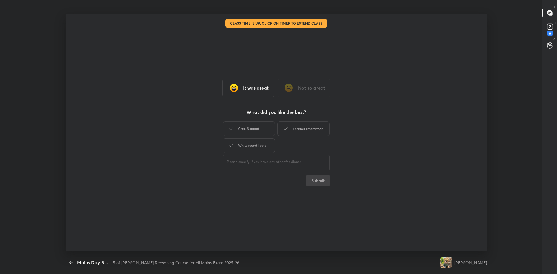
drag, startPoint x: 253, startPoint y: 129, endPoint x: 283, endPoint y: 127, distance: 29.3
click at [256, 128] on div "Chat Support" at bounding box center [249, 129] width 52 height 15
click at [298, 127] on div "Learner Interaction" at bounding box center [304, 129] width 52 height 15
click at [266, 145] on div "Whiteboard Tools" at bounding box center [249, 145] width 52 height 15
click at [316, 183] on button "Submit" at bounding box center [318, 181] width 23 height 12
